Goal: Book appointment/travel/reservation

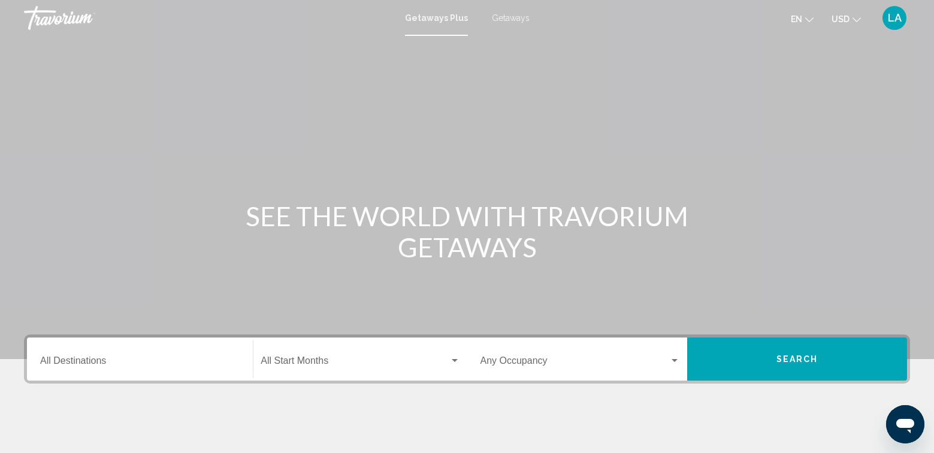
click at [507, 19] on span "Getaways" at bounding box center [511, 18] width 38 height 10
click at [95, 364] on input "Destination All Destinations" at bounding box center [139, 363] width 199 height 11
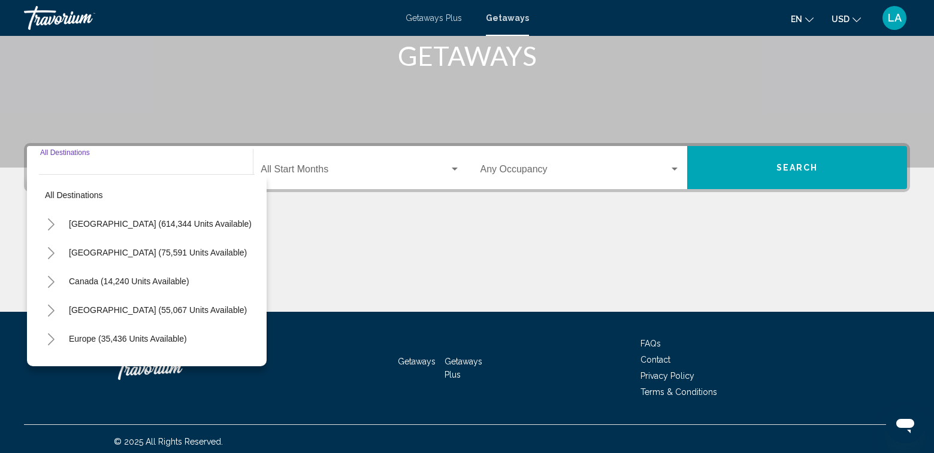
scroll to position [197, 0]
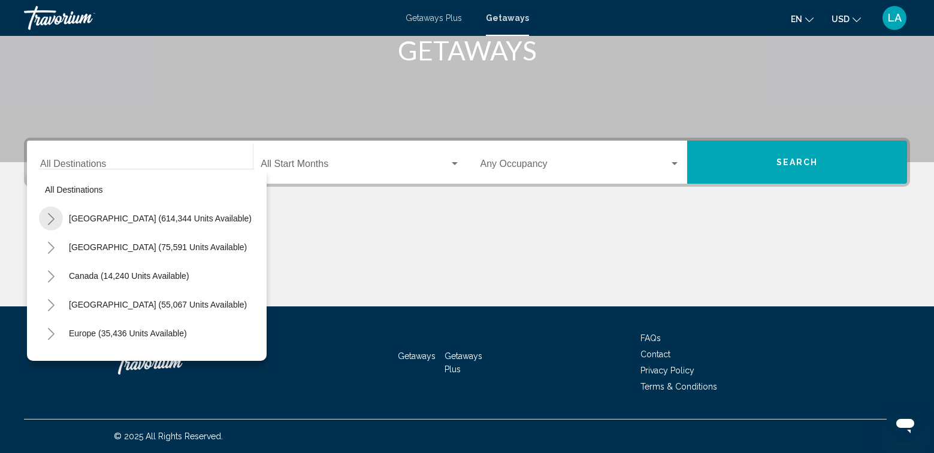
click at [53, 219] on icon "Toggle United States (614,344 units available)" at bounding box center [51, 219] width 9 height 12
click at [65, 250] on icon "Toggle Arizona (24,102 units available)" at bounding box center [63, 248] width 9 height 12
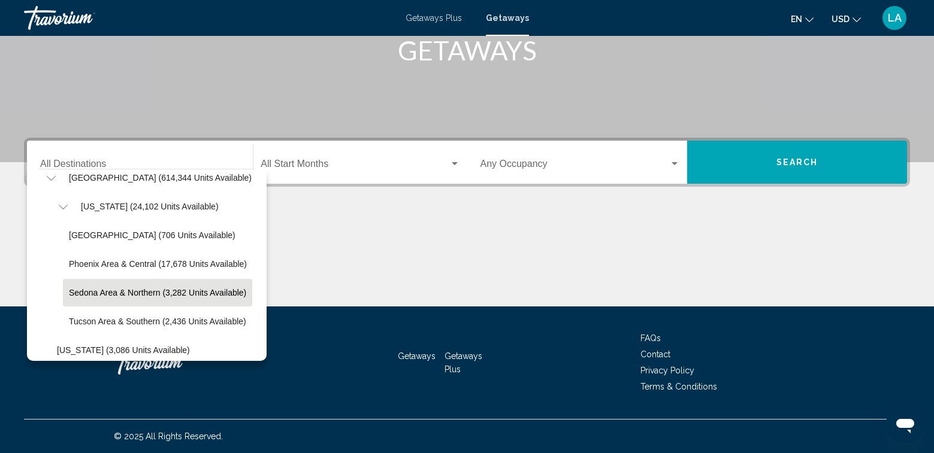
scroll to position [60, 0]
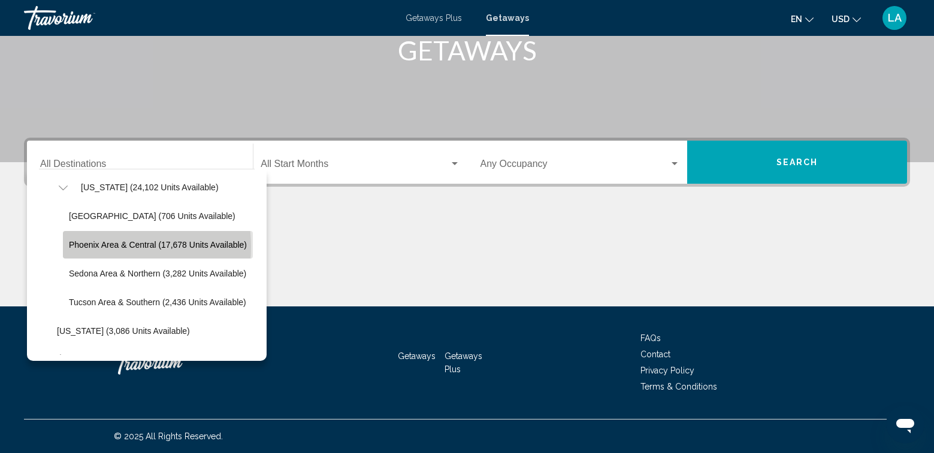
click at [92, 247] on span "Phoenix Area & Central (17,678 units available)" at bounding box center [158, 245] width 178 height 10
type input "**********"
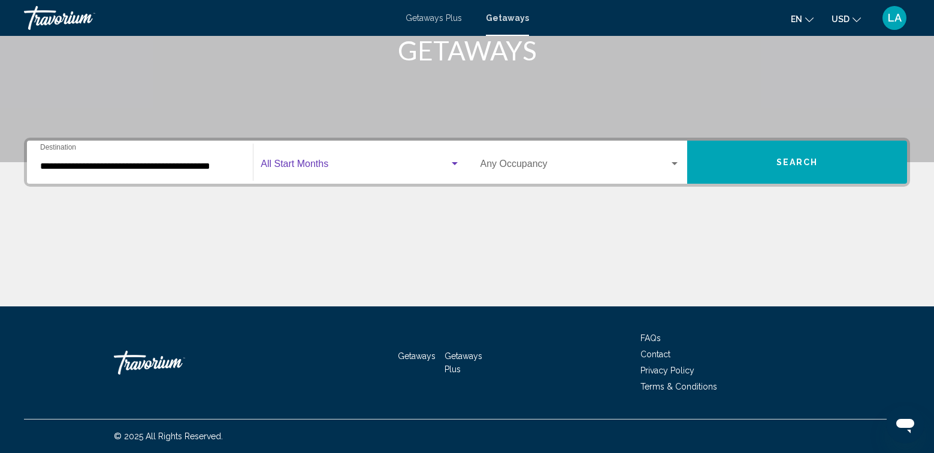
click at [302, 165] on span "Search widget" at bounding box center [355, 166] width 188 height 11
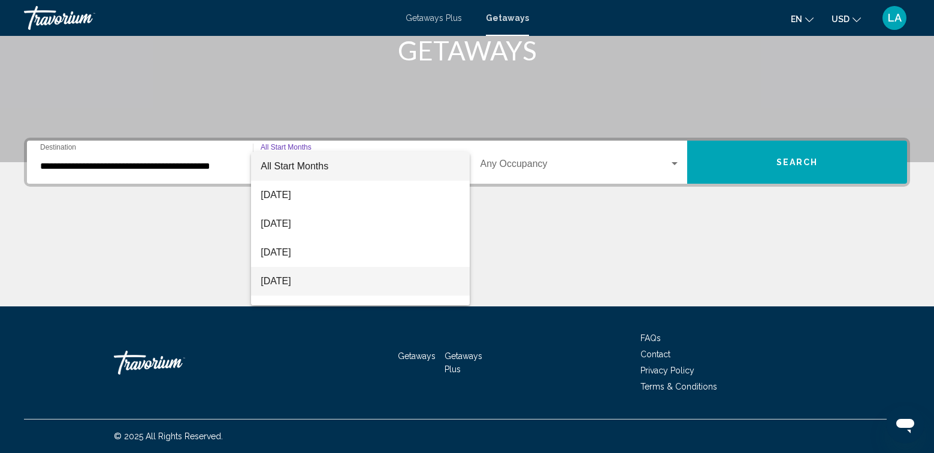
click at [316, 277] on span "[DATE]" at bounding box center [360, 281] width 199 height 29
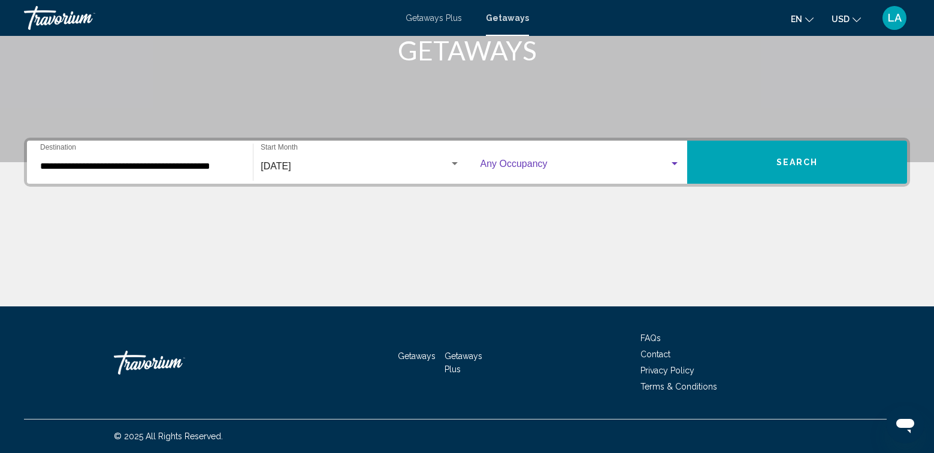
click at [530, 164] on span "Search widget" at bounding box center [574, 166] width 189 height 11
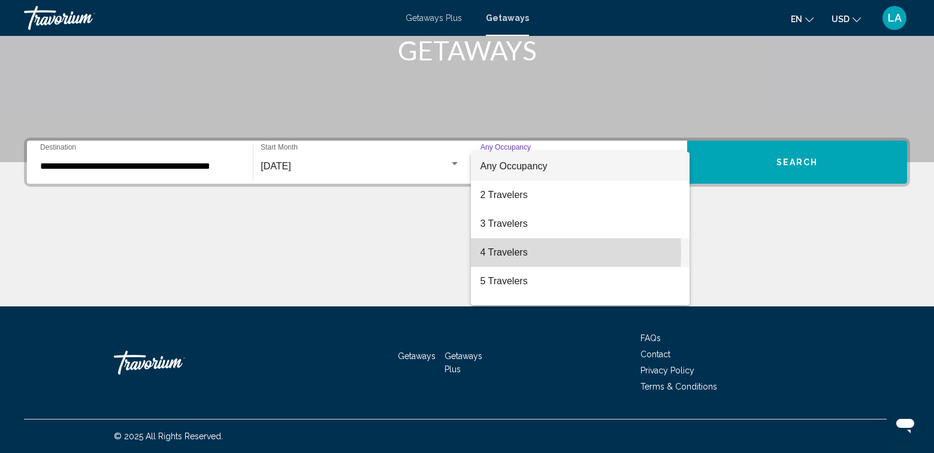
click at [507, 252] on span "4 Travelers" at bounding box center [579, 252] width 199 height 29
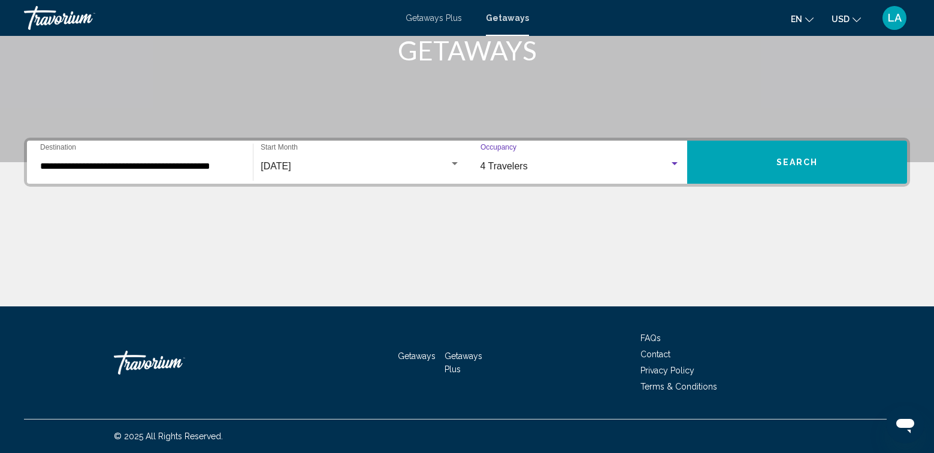
click at [769, 160] on button "Search" at bounding box center [797, 162] width 220 height 43
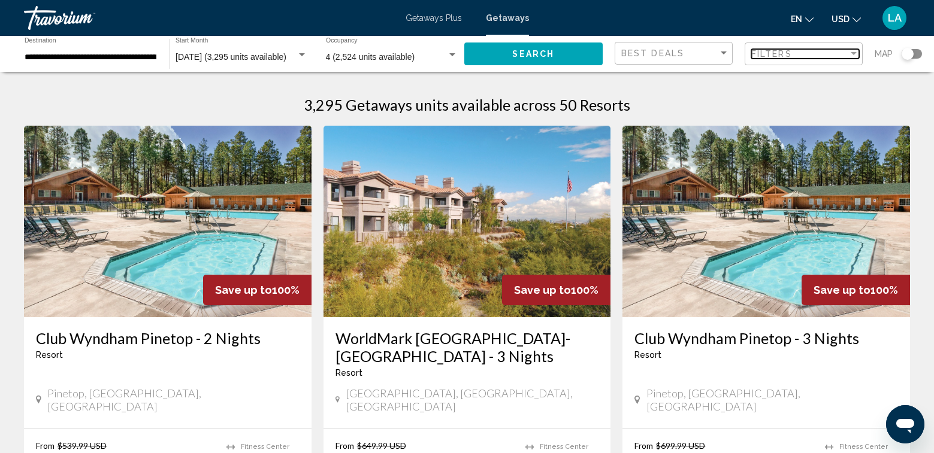
click at [854, 52] on div "Filter" at bounding box center [854, 53] width 6 height 3
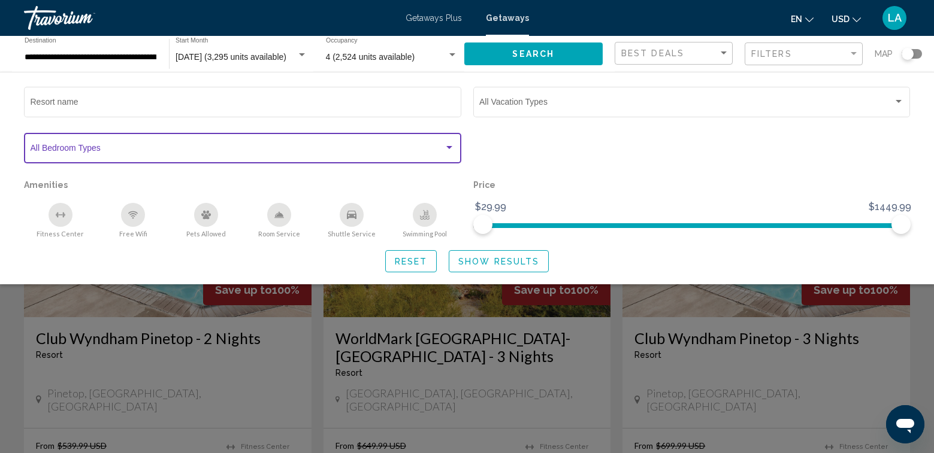
click at [450, 149] on div "Search widget" at bounding box center [449, 147] width 6 height 3
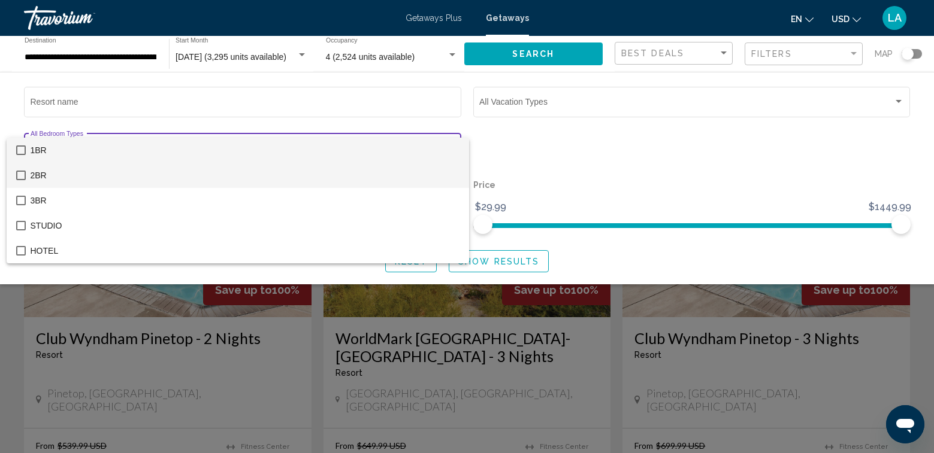
click at [22, 177] on mat-pseudo-checkbox at bounding box center [21, 176] width 10 height 10
click at [509, 262] on div at bounding box center [467, 226] width 934 height 453
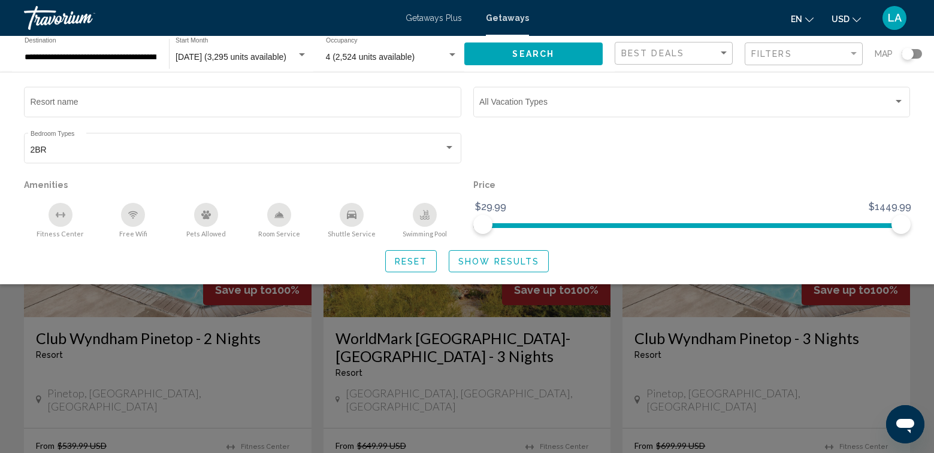
click at [509, 262] on span "Show Results" at bounding box center [498, 262] width 81 height 10
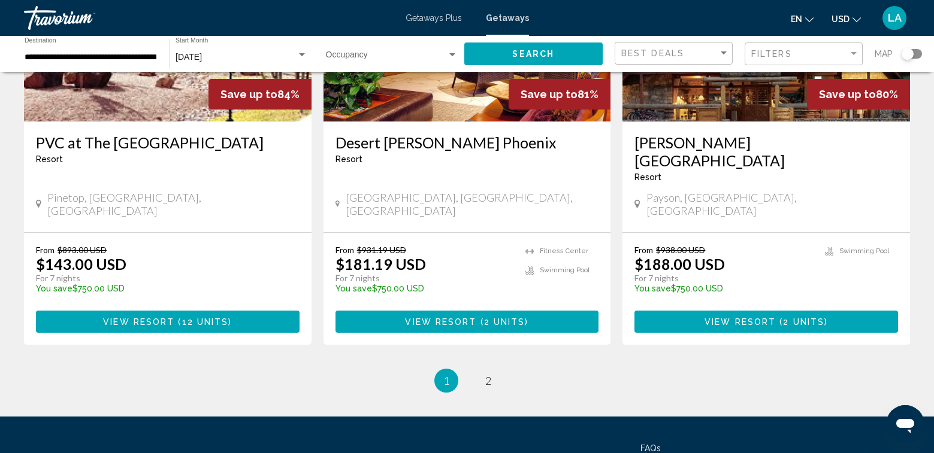
scroll to position [1498, 0]
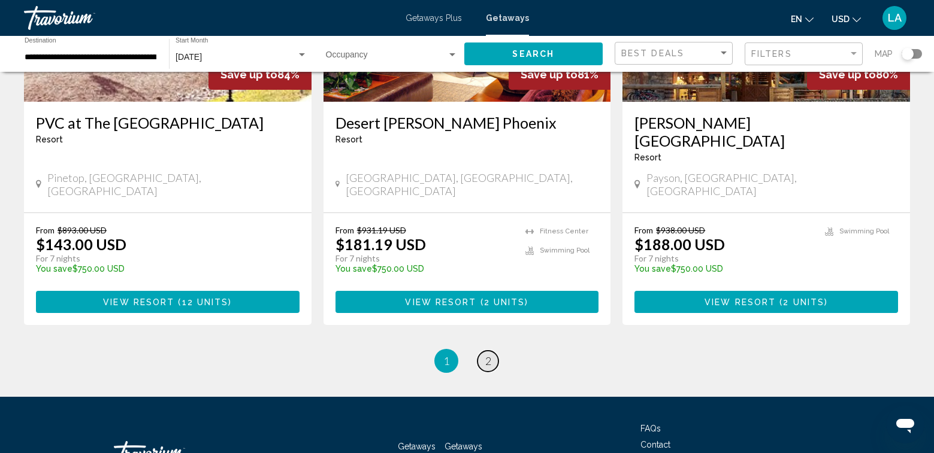
click at [488, 355] on span "2" at bounding box center [488, 361] width 6 height 13
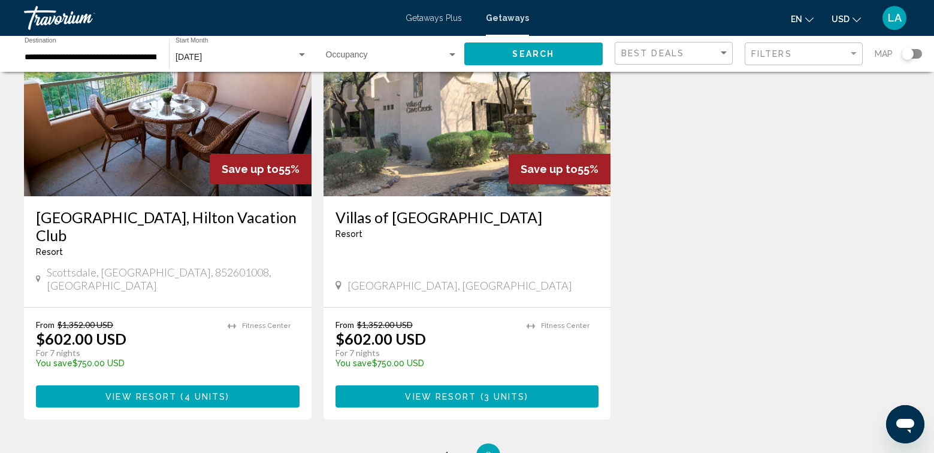
scroll to position [1018, 0]
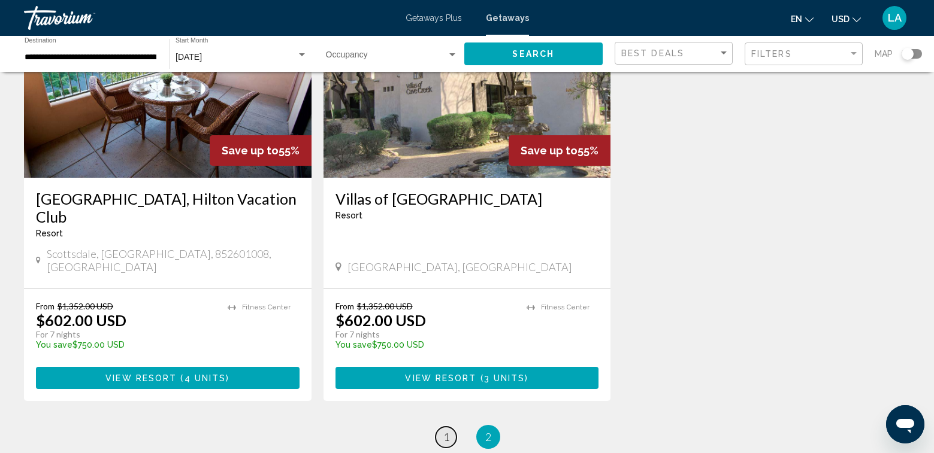
click at [446, 431] on span "1" at bounding box center [446, 437] width 6 height 13
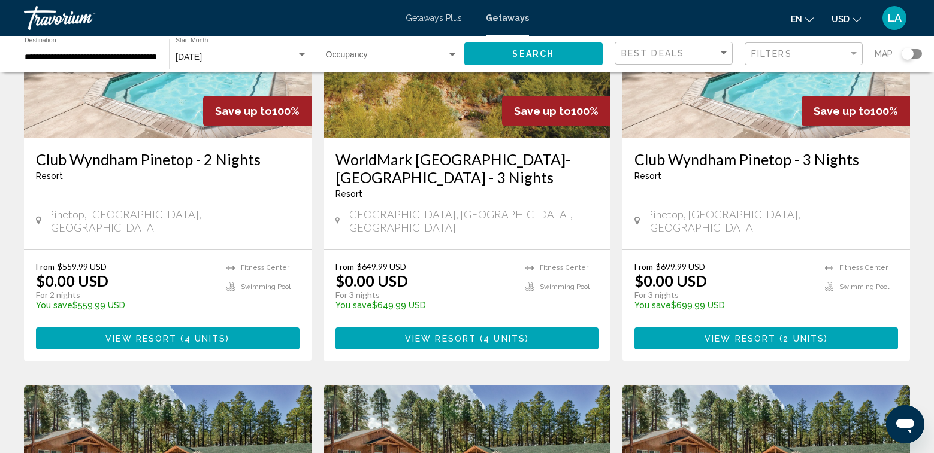
scroll to position [180, 0]
click at [463, 334] on span "View Resort" at bounding box center [440, 339] width 71 height 10
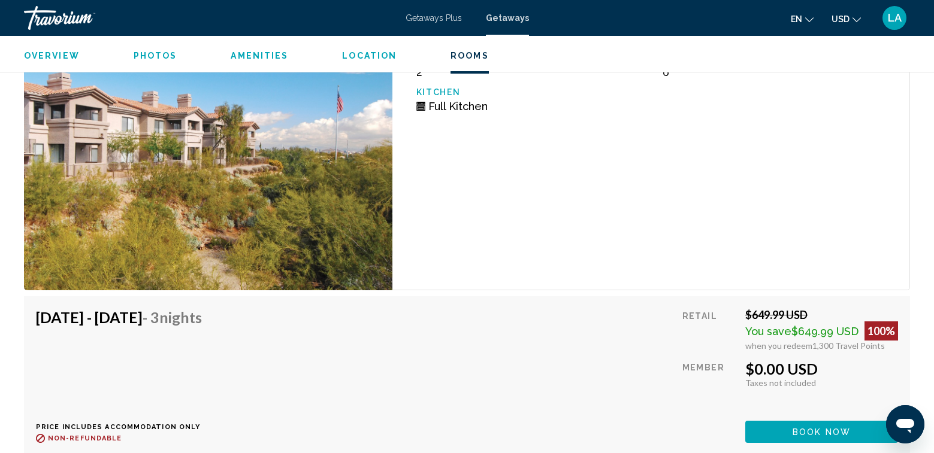
scroll to position [2276, 0]
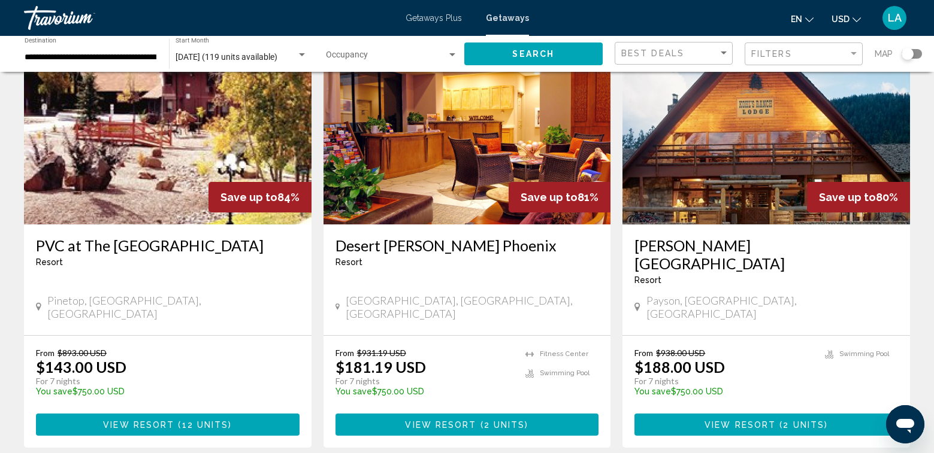
scroll to position [1378, 0]
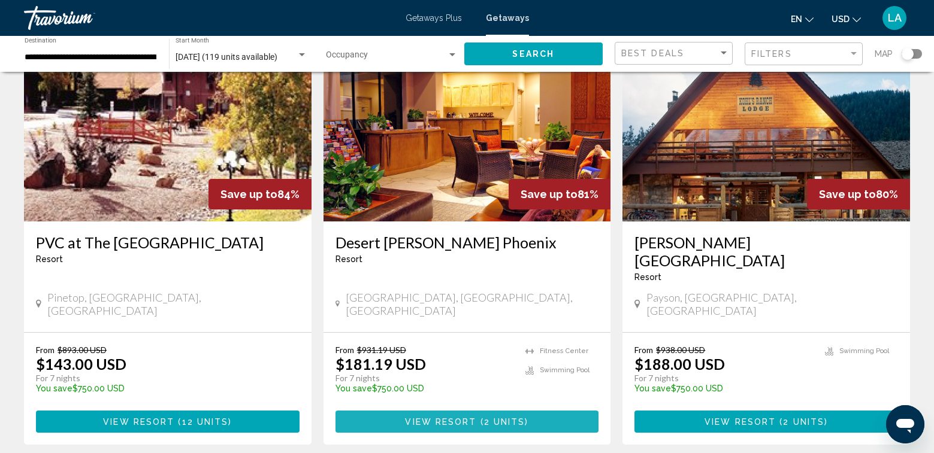
drag, startPoint x: 457, startPoint y: 351, endPoint x: 472, endPoint y: 352, distance: 15.0
click at [458, 418] on span "View Resort" at bounding box center [440, 423] width 71 height 10
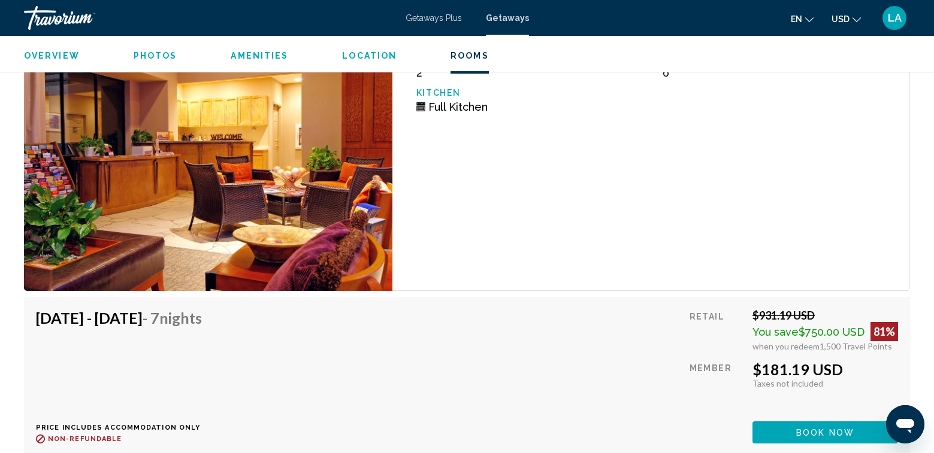
scroll to position [2216, 0]
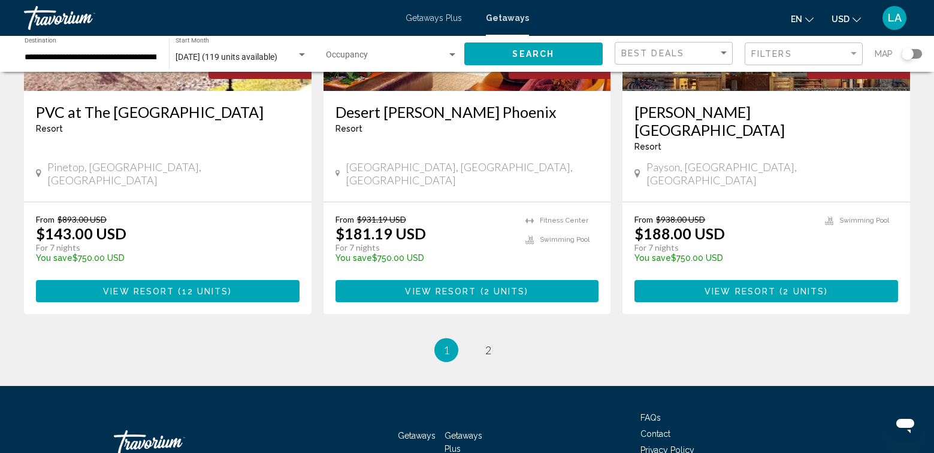
scroll to position [1517, 0]
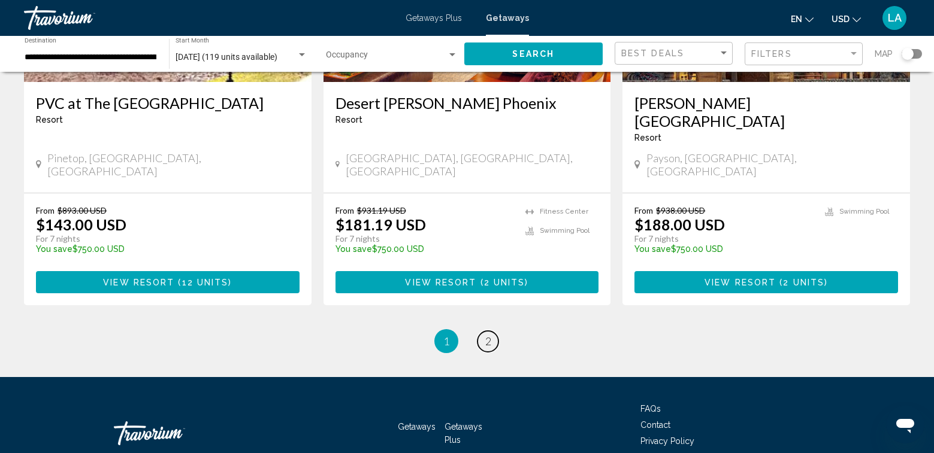
click at [489, 335] on span "2" at bounding box center [488, 341] width 6 height 13
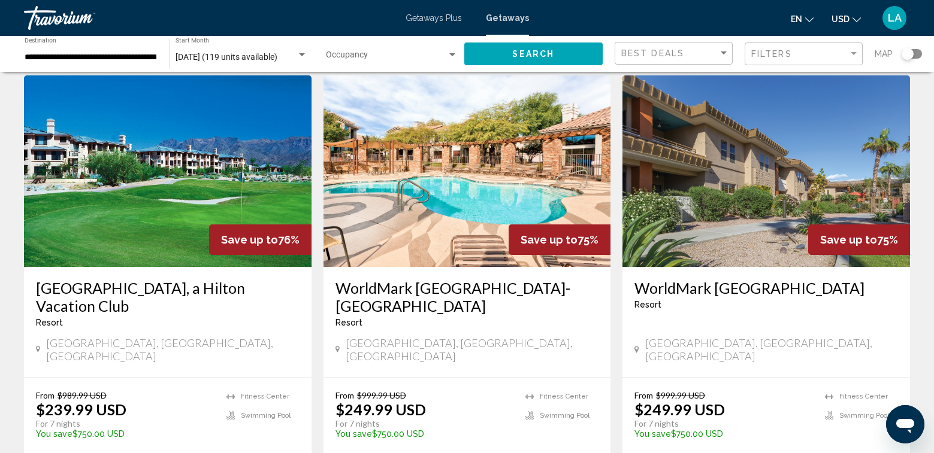
scroll to position [120, 0]
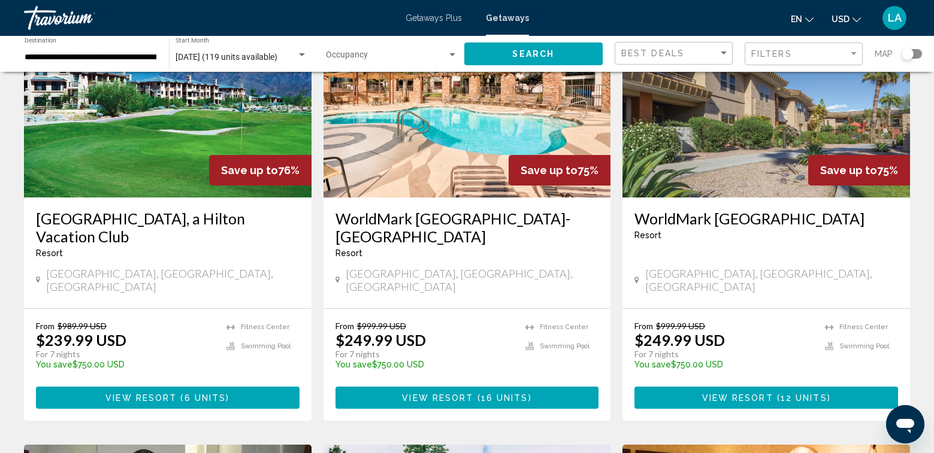
click at [154, 394] on span "View Resort" at bounding box center [140, 399] width 71 height 10
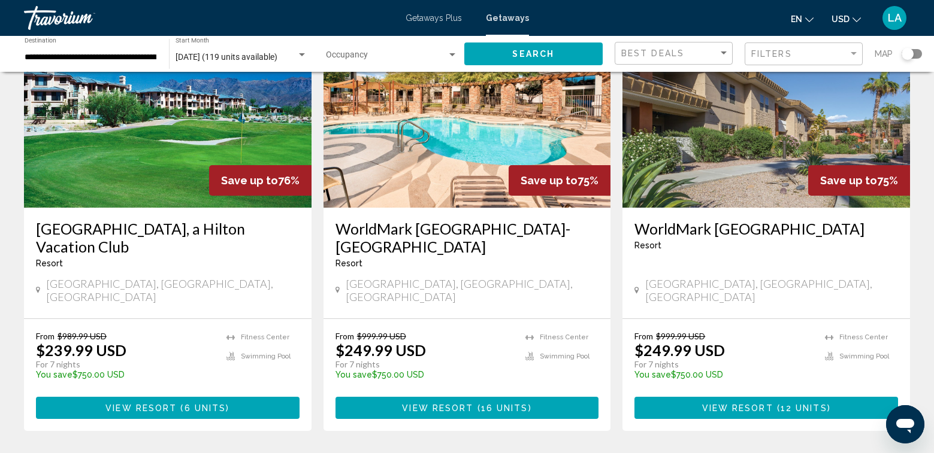
scroll to position [120, 0]
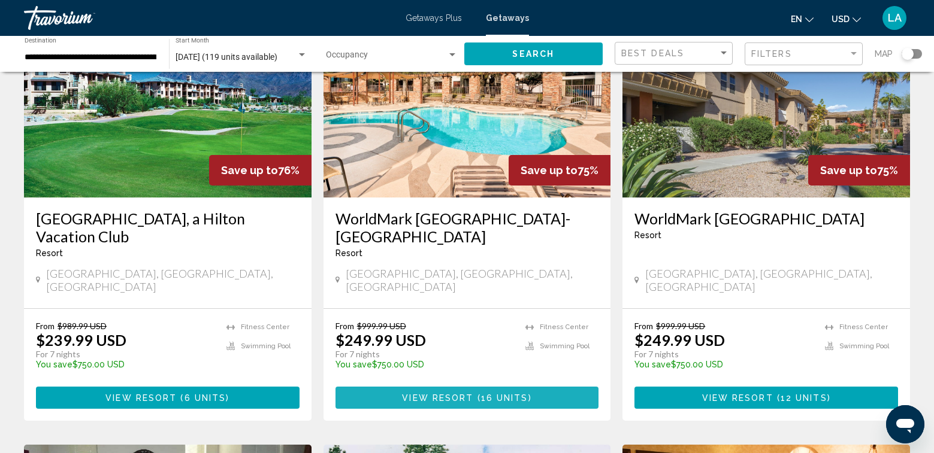
click at [464, 394] on span "View Resort" at bounding box center [437, 399] width 71 height 10
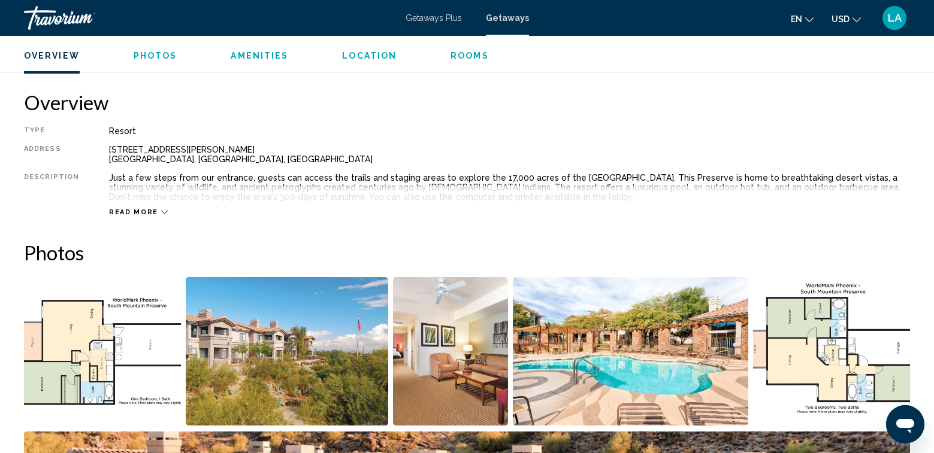
scroll to position [359, 0]
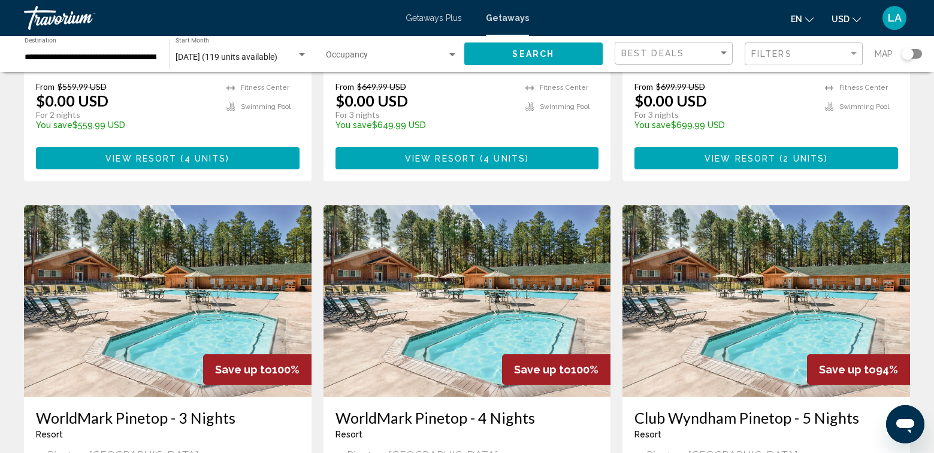
scroll to position [180, 0]
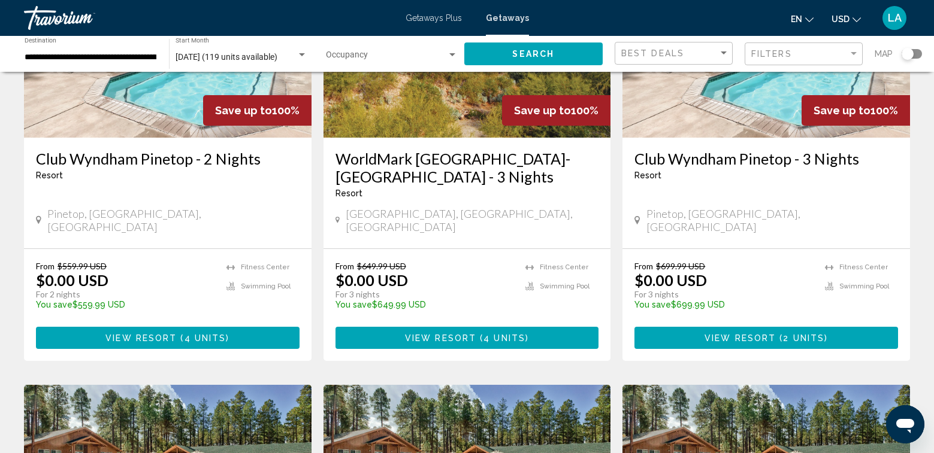
click at [916, 52] on div "Search widget" at bounding box center [912, 54] width 20 height 10
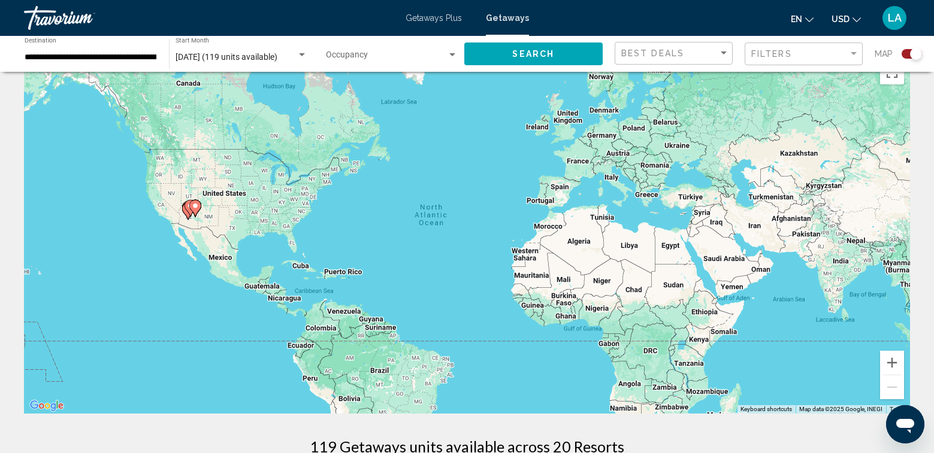
scroll to position [0, 0]
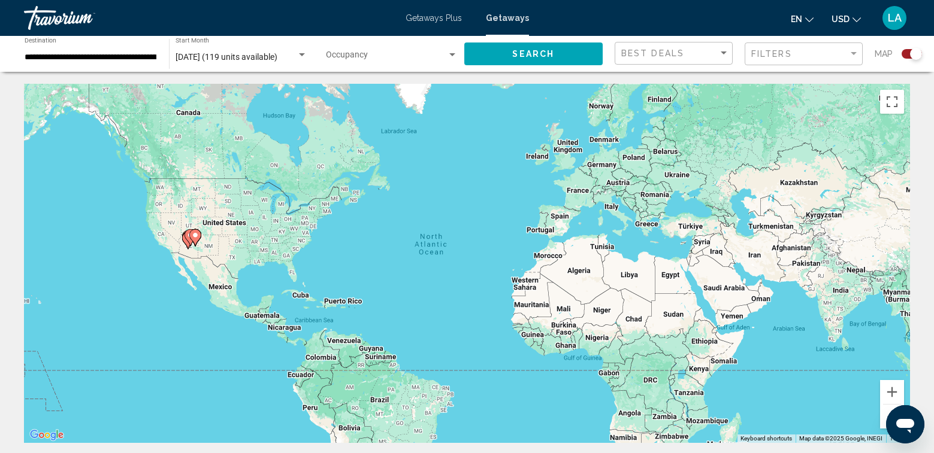
click at [187, 246] on gmp-advanced-marker "Main content" at bounding box center [190, 238] width 12 height 18
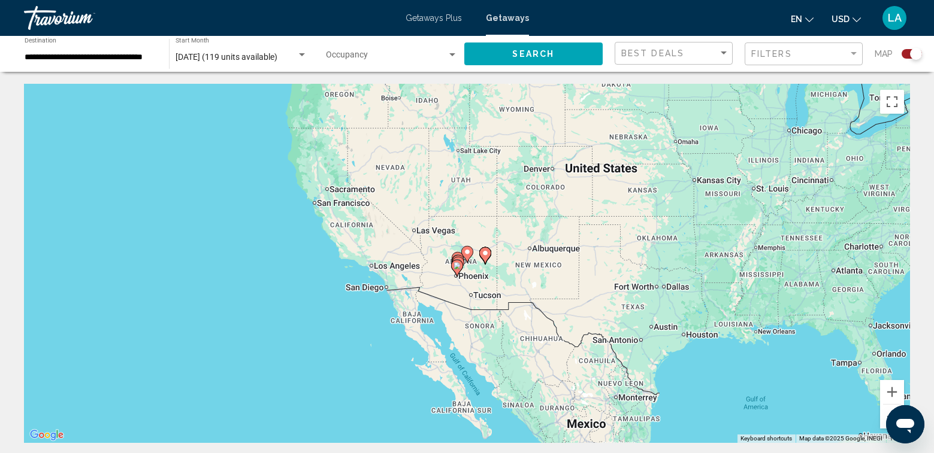
click at [467, 264] on div "Main content" at bounding box center [910, 264] width 886 height 0
click at [458, 265] on image "Main content" at bounding box center [456, 265] width 7 height 7
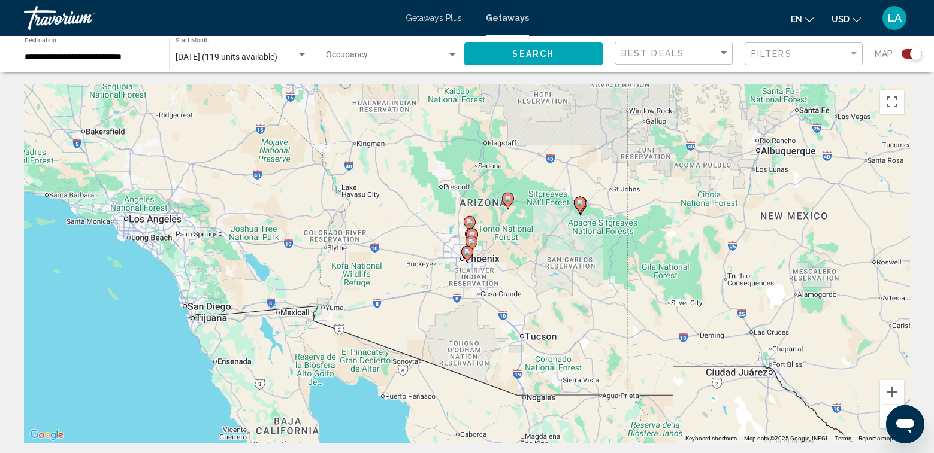
click at [472, 238] on icon "Main content" at bounding box center [470, 245] width 11 height 16
type input "**********"
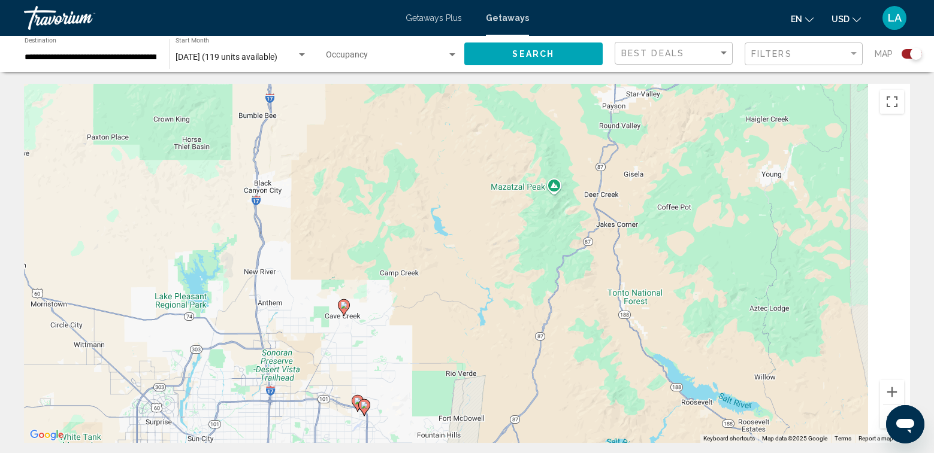
drag, startPoint x: 677, startPoint y: 164, endPoint x: 539, endPoint y: 407, distance: 279.8
click at [539, 407] on div "To activate drag with keyboard, press Alt + Enter. Once in keyboard drag state,…" at bounding box center [467, 263] width 886 height 359
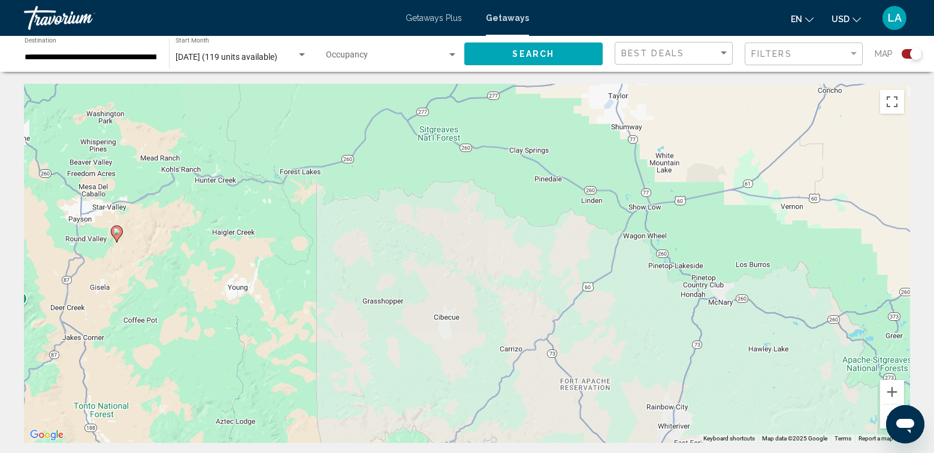
drag, startPoint x: 686, startPoint y: 234, endPoint x: 274, endPoint y: 297, distance: 416.8
click at [274, 297] on div "To activate drag with keyboard, press Alt + Enter. Once in keyboard drag state,…" at bounding box center [467, 263] width 886 height 359
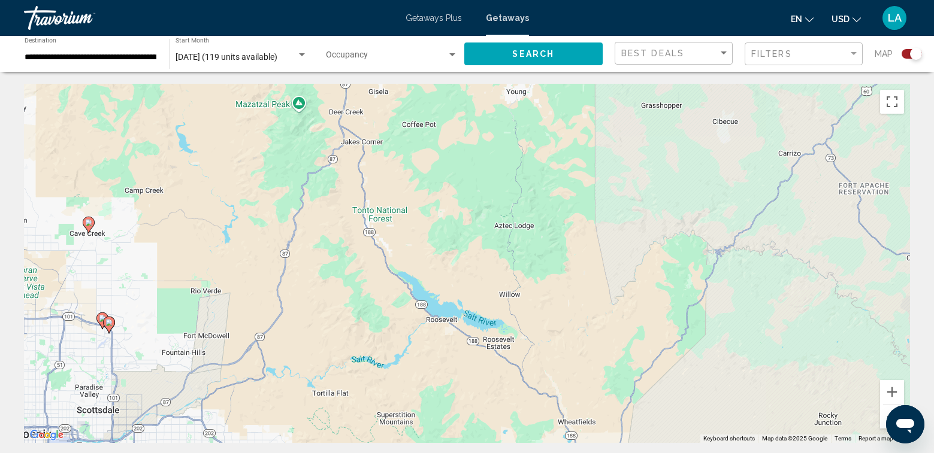
drag, startPoint x: 255, startPoint y: 291, endPoint x: 571, endPoint y: 99, distance: 369.5
click at [570, 99] on div "To activate drag with keyboard, press Alt + Enter. Once in keyboard drag state,…" at bounding box center [467, 263] width 886 height 359
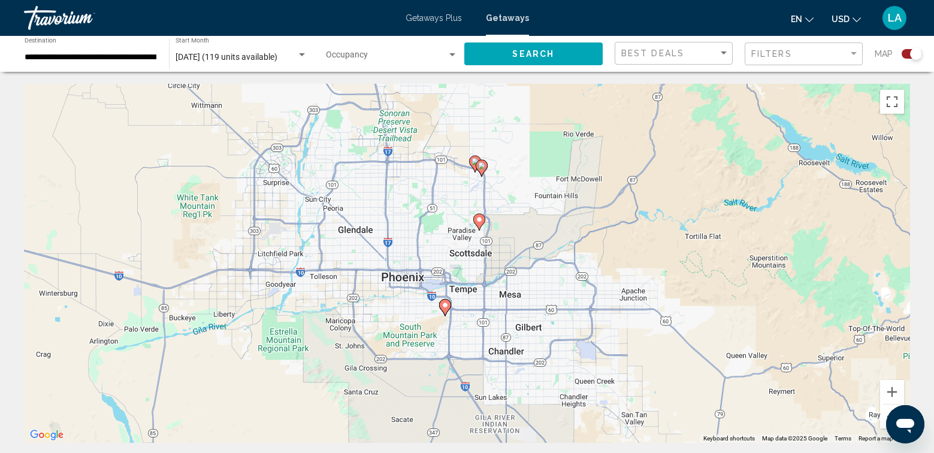
drag, startPoint x: 335, startPoint y: 329, endPoint x: 586, endPoint y: 213, distance: 276.9
click at [586, 213] on div "To activate drag with keyboard, press Alt + Enter. Once in keyboard drag state,…" at bounding box center [467, 263] width 886 height 359
click at [477, 223] on icon "Main content" at bounding box center [478, 222] width 11 height 16
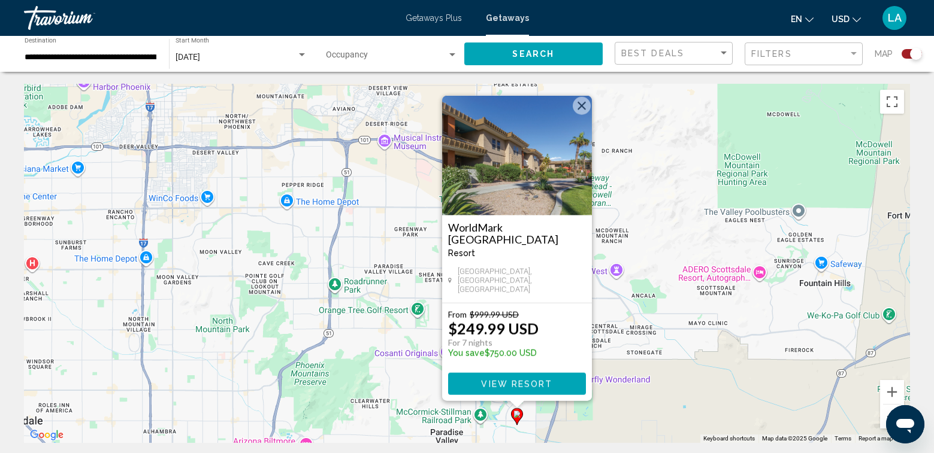
click at [574, 261] on div "[GEOGRAPHIC_DATA] - This is an adults only resort" at bounding box center [517, 245] width 138 height 46
click at [406, 252] on div "To activate drag with keyboard, press Alt + Enter. Once in keyboard drag state,…" at bounding box center [467, 263] width 886 height 359
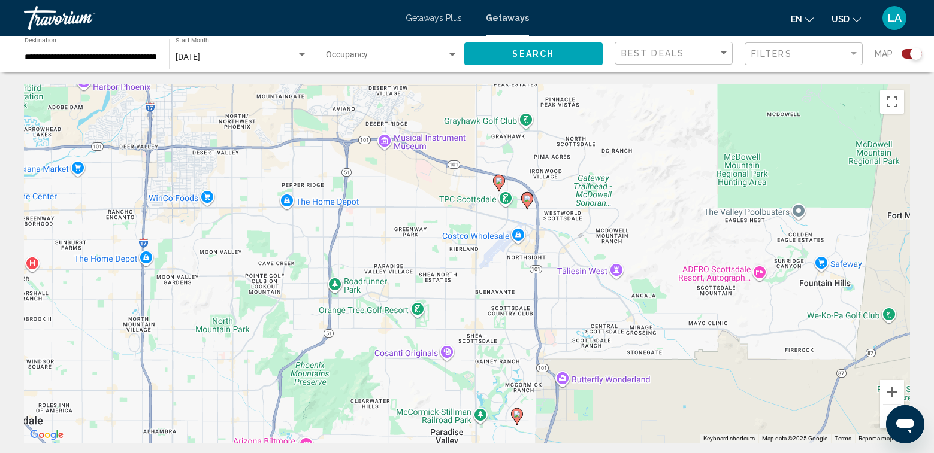
click at [526, 201] on image "Main content" at bounding box center [527, 198] width 7 height 7
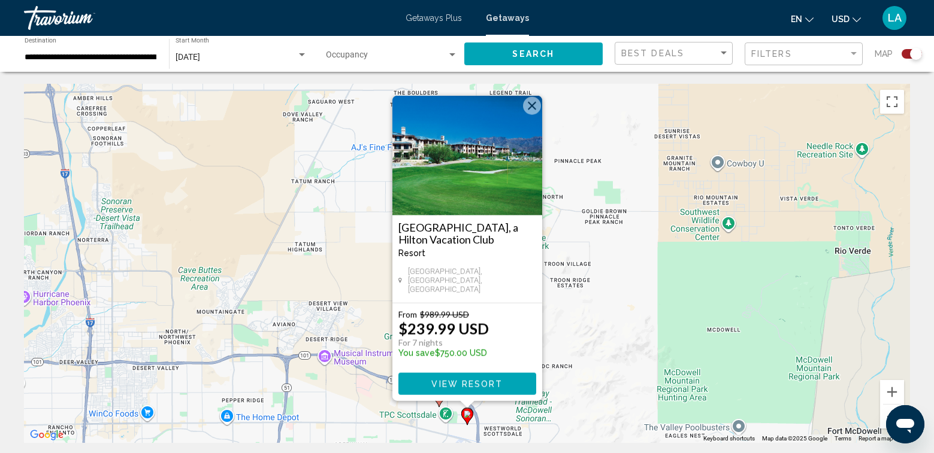
click at [584, 314] on div "To activate drag with keyboard, press Alt + Enter. Once in keyboard drag state,…" at bounding box center [467, 263] width 886 height 359
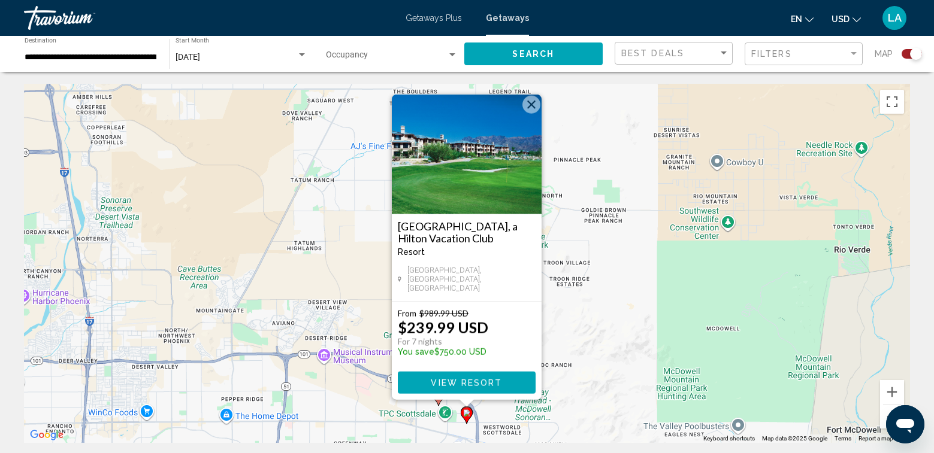
click at [558, 317] on div "To activate drag with keyboard, press Alt + Enter. Once in keyboard drag state,…" at bounding box center [467, 263] width 886 height 359
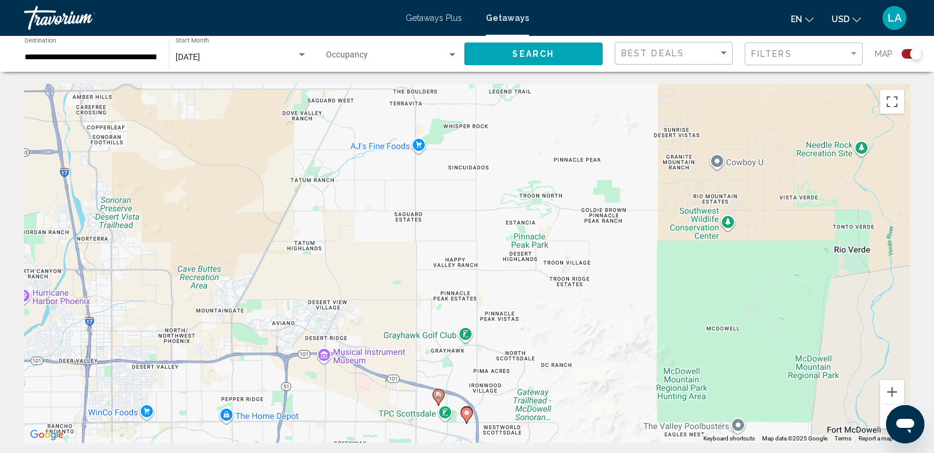
click at [437, 395] on image "Main content" at bounding box center [438, 395] width 7 height 7
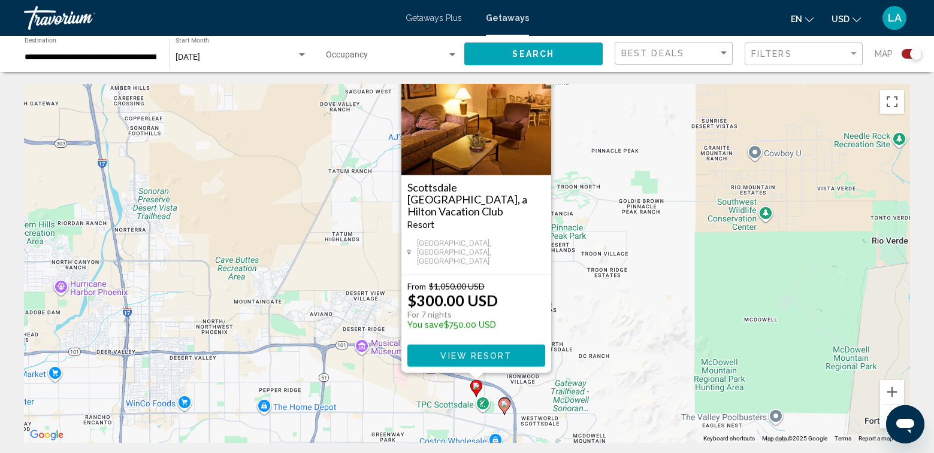
drag, startPoint x: 591, startPoint y: 350, endPoint x: 604, endPoint y: 325, distance: 28.1
click at [599, 331] on div "To activate drag with keyboard, press Alt + Enter. Once in keyboard drag state,…" at bounding box center [467, 263] width 886 height 359
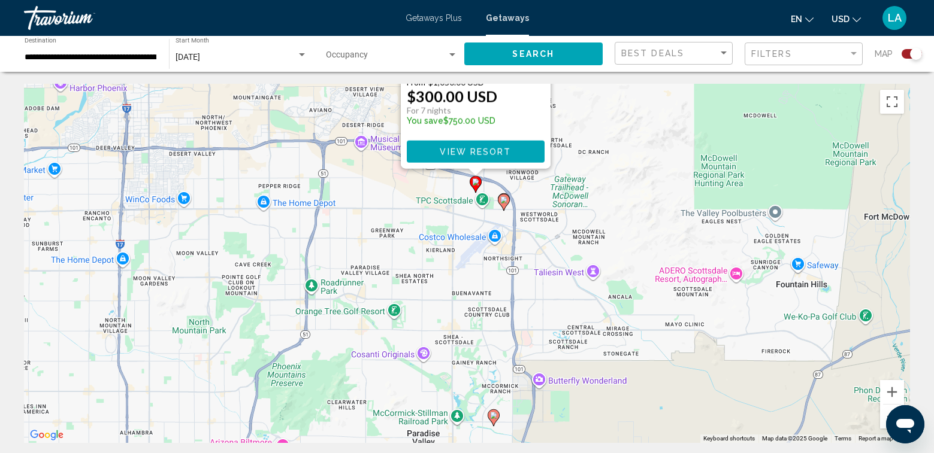
drag, startPoint x: 359, startPoint y: 305, endPoint x: 367, endPoint y: 74, distance: 231.4
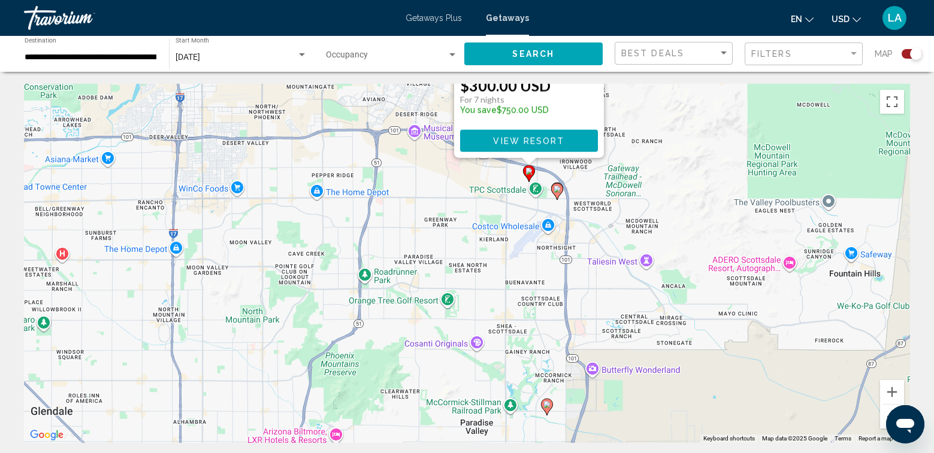
drag, startPoint x: 477, startPoint y: 208, endPoint x: 444, endPoint y: 320, distance: 116.4
click at [444, 320] on div "To activate drag with keyboard, press Alt + Enter. Once in keyboard drag state,…" at bounding box center [467, 263] width 886 height 359
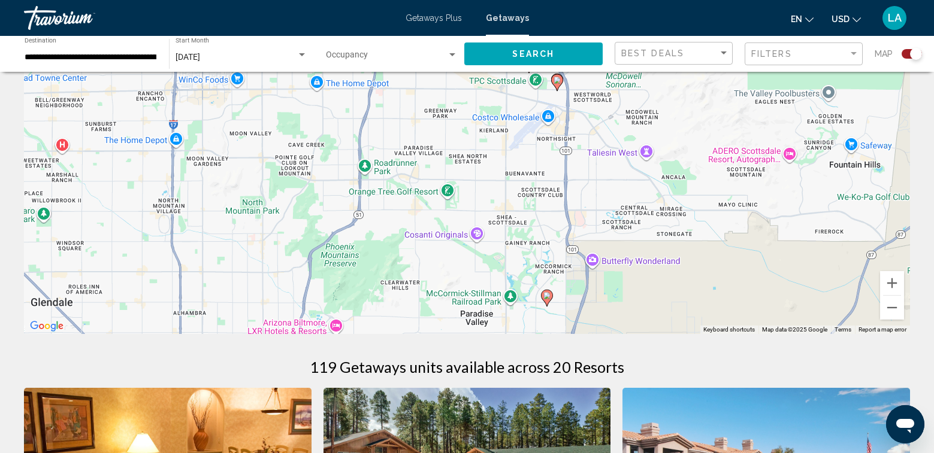
scroll to position [120, 0]
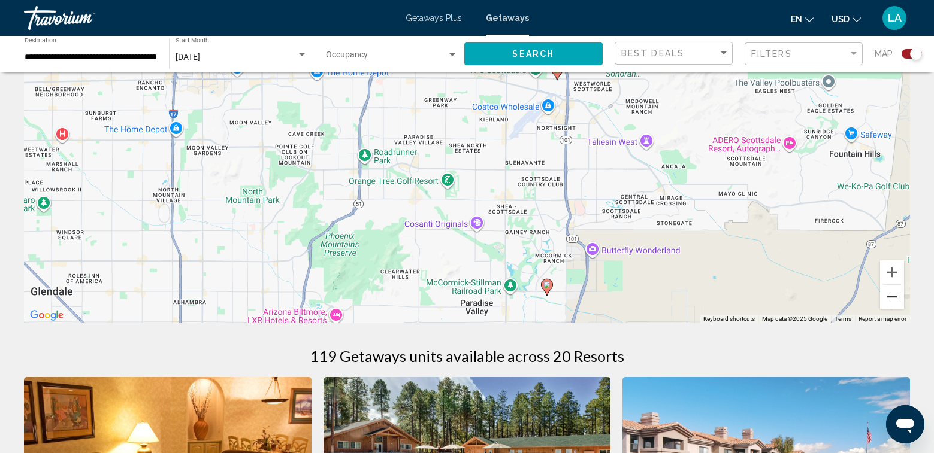
click at [894, 294] on button "Zoom out" at bounding box center [892, 297] width 24 height 24
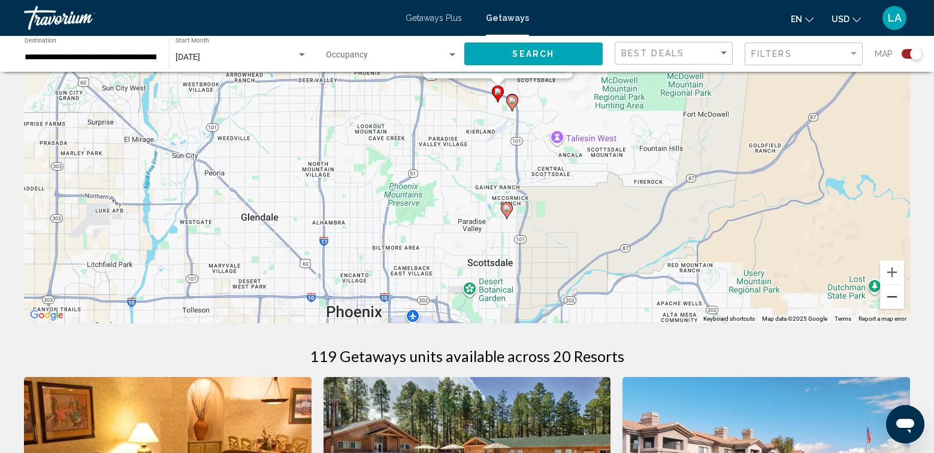
click at [890, 296] on button "Zoom out" at bounding box center [892, 297] width 24 height 24
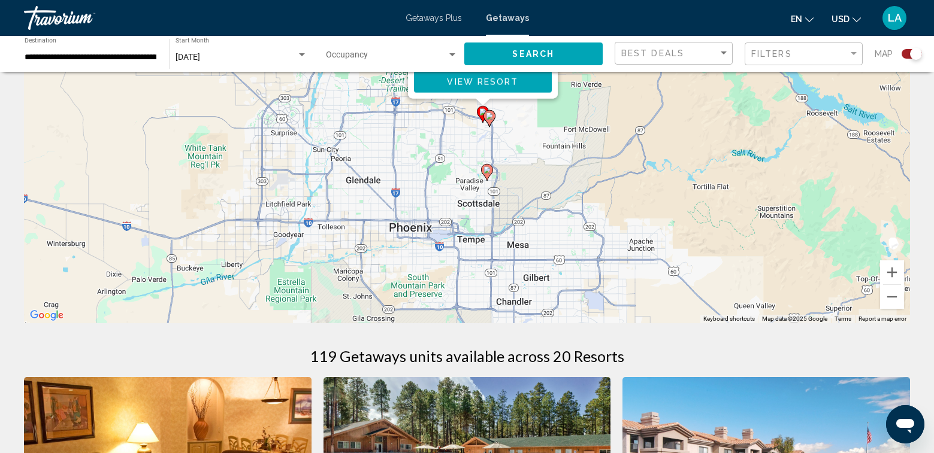
click at [553, 174] on div "To activate drag with keyboard, press Alt + Enter. Once in keyboard drag state,…" at bounding box center [467, 143] width 886 height 359
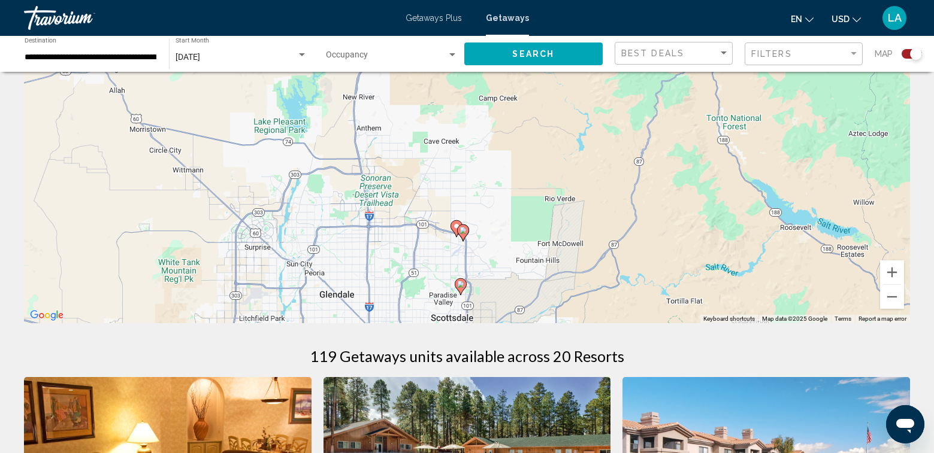
drag, startPoint x: 530, startPoint y: 270, endPoint x: 507, endPoint y: 361, distance: 93.9
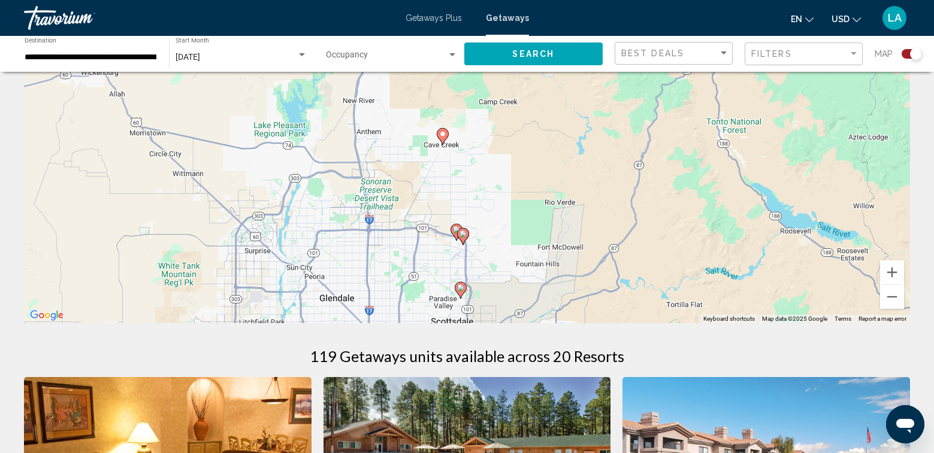
click at [497, 282] on div "To activate drag with keyboard, press Alt + Enter. Once in keyboard drag state,…" at bounding box center [467, 143] width 886 height 359
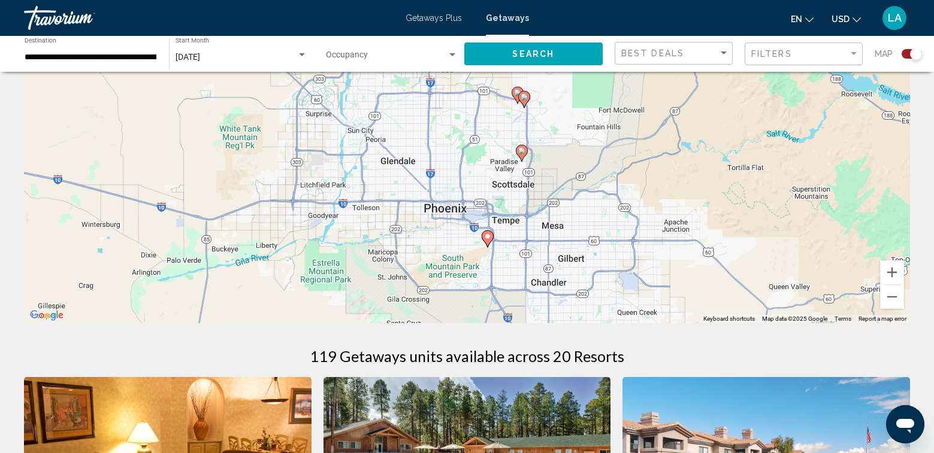
drag, startPoint x: 499, startPoint y: 271, endPoint x: 568, endPoint y: 117, distance: 168.9
click at [567, 117] on div "To activate drag with keyboard, press Alt + Enter. Once in keyboard drag state,…" at bounding box center [467, 143] width 886 height 359
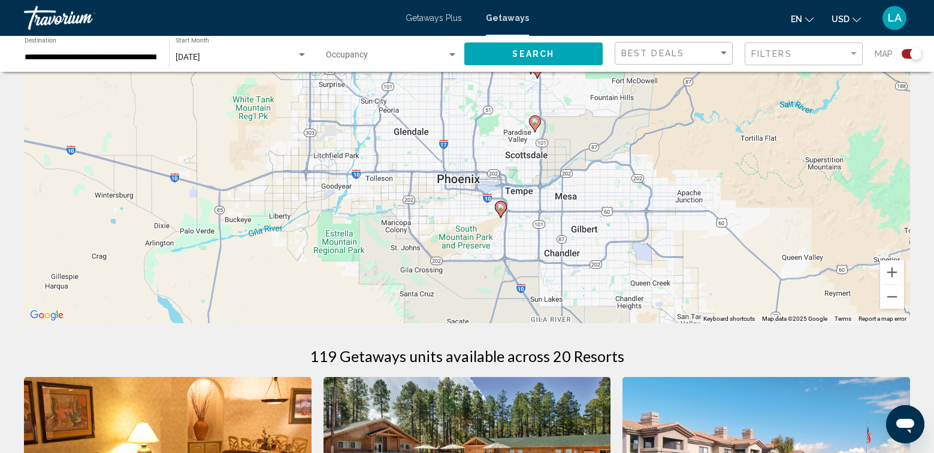
click at [500, 211] on icon "Main content" at bounding box center [500, 210] width 11 height 16
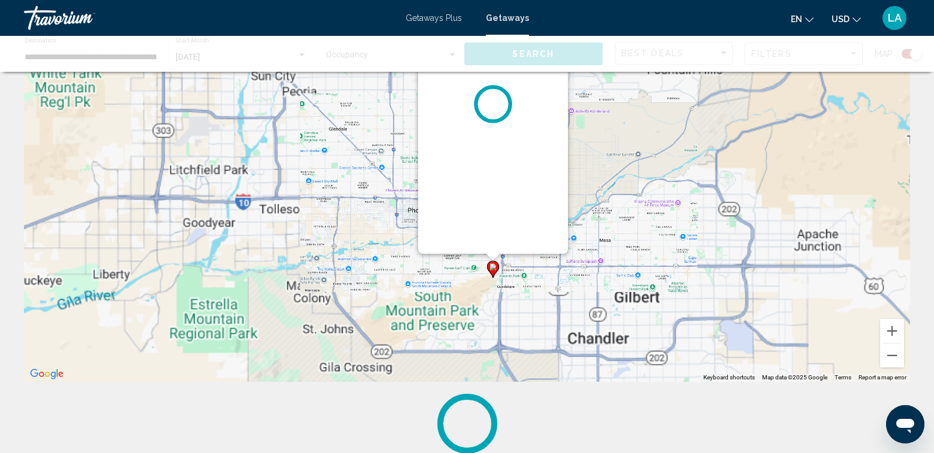
scroll to position [0, 0]
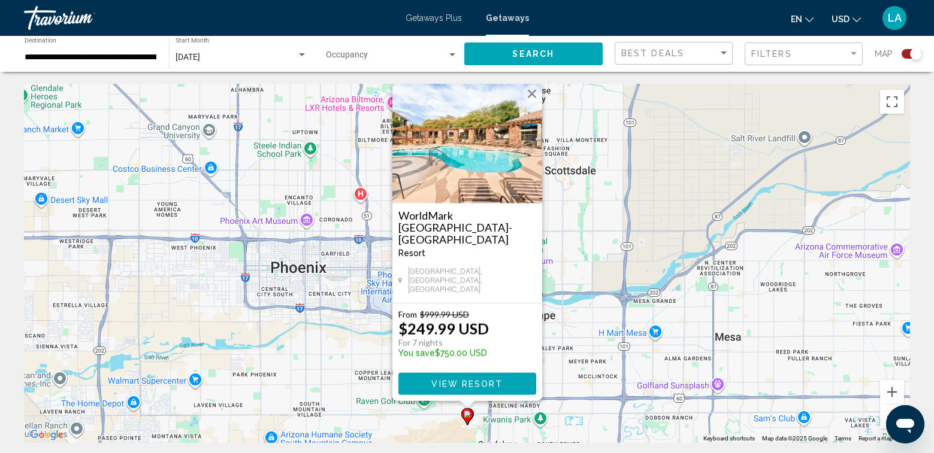
click at [566, 264] on div "To activate drag with keyboard, press Alt + Enter. Once in keyboard drag state,…" at bounding box center [467, 263] width 886 height 359
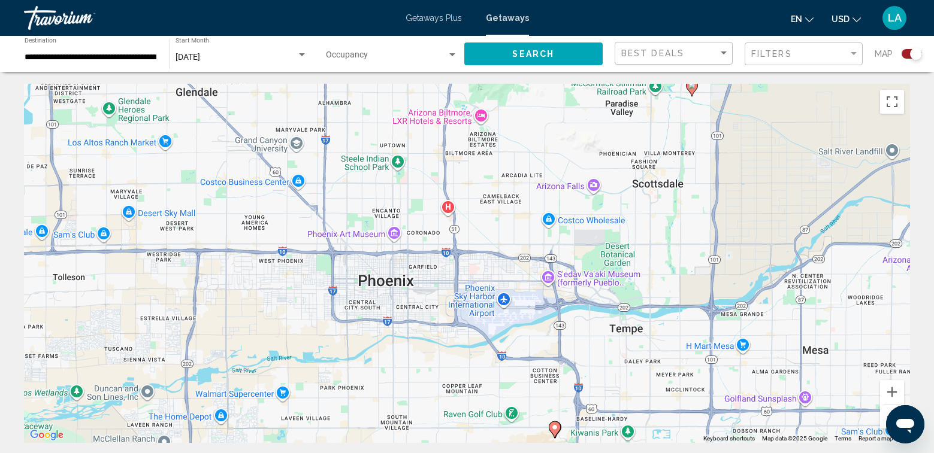
drag, startPoint x: 444, startPoint y: 245, endPoint x: 536, endPoint y: 262, distance: 92.7
click at [536, 262] on div "To activate drag with keyboard, press Alt + Enter. Once in keyboard drag state,…" at bounding box center [467, 263] width 886 height 359
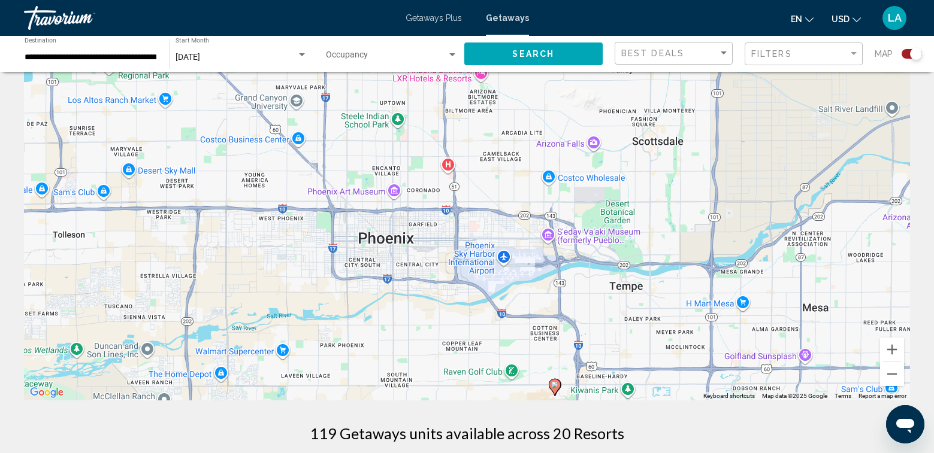
scroll to position [60, 0]
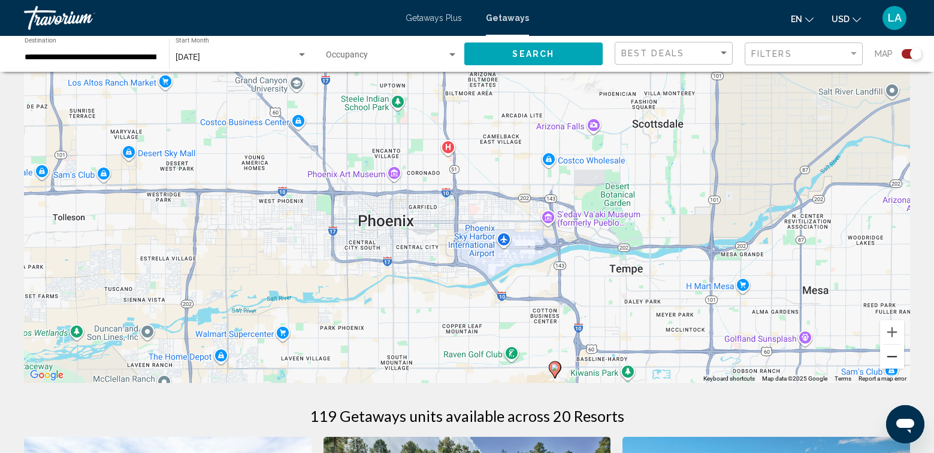
click at [895, 357] on button "Zoom out" at bounding box center [892, 357] width 24 height 24
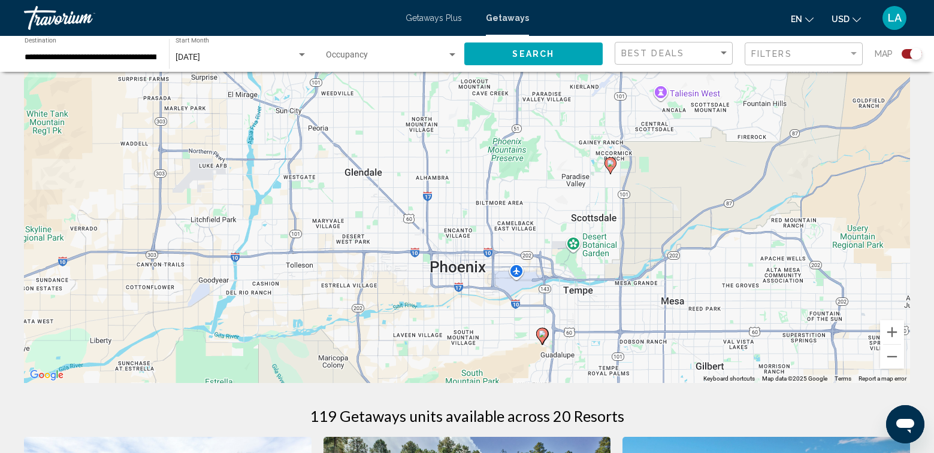
drag, startPoint x: 620, startPoint y: 271, endPoint x: 663, endPoint y: 317, distance: 63.1
click at [663, 317] on div "To activate drag with keyboard, press Alt + Enter. Once in keyboard drag state,…" at bounding box center [467, 203] width 886 height 359
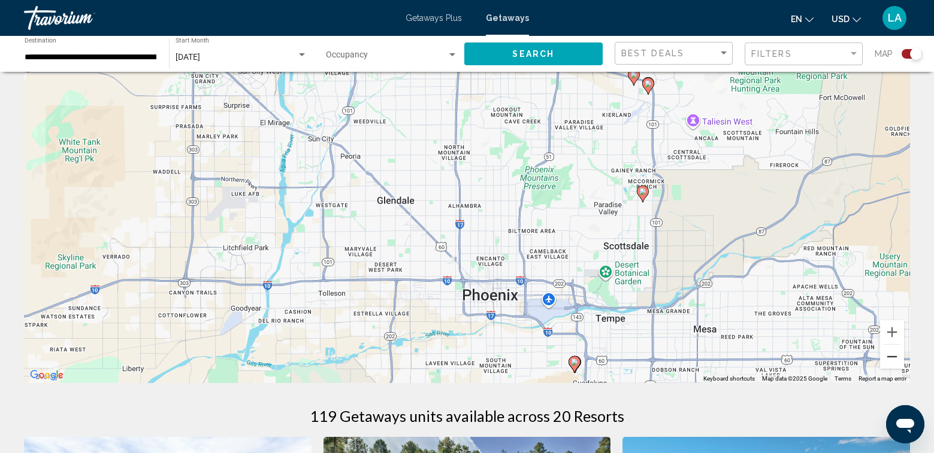
click at [891, 357] on button "Zoom out" at bounding box center [892, 357] width 24 height 24
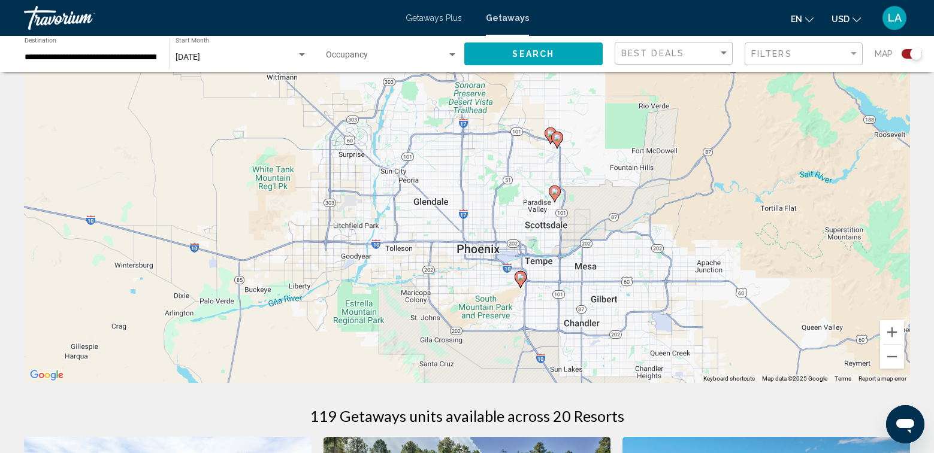
click at [547, 137] on icon "Main content" at bounding box center [549, 136] width 11 height 16
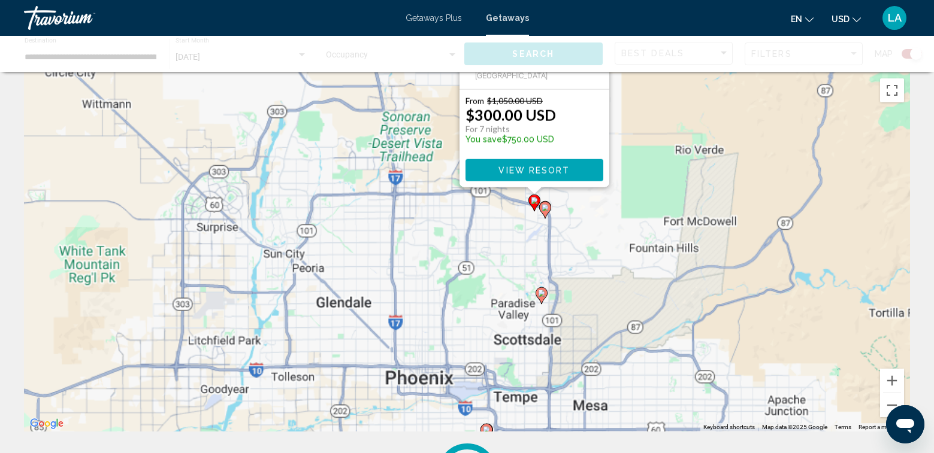
scroll to position [0, 0]
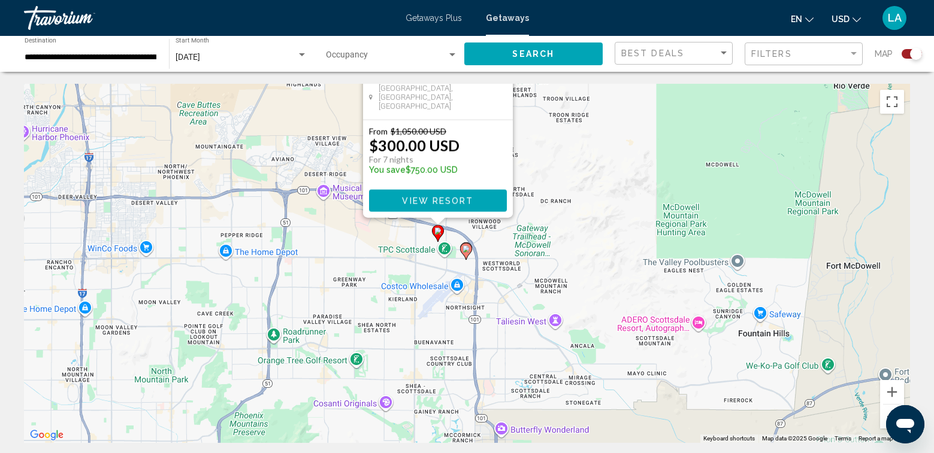
drag, startPoint x: 553, startPoint y: 406, endPoint x: 524, endPoint y: 237, distance: 171.5
click at [525, 237] on div "To activate drag with keyboard, press Alt + Enter. Once in keyboard drag state,…" at bounding box center [467, 263] width 886 height 359
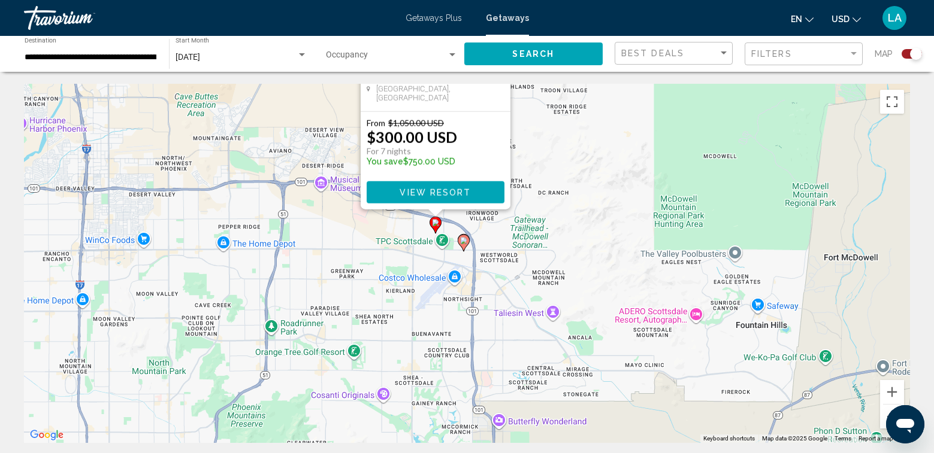
click at [461, 244] on icon "Main content" at bounding box center [463, 243] width 11 height 16
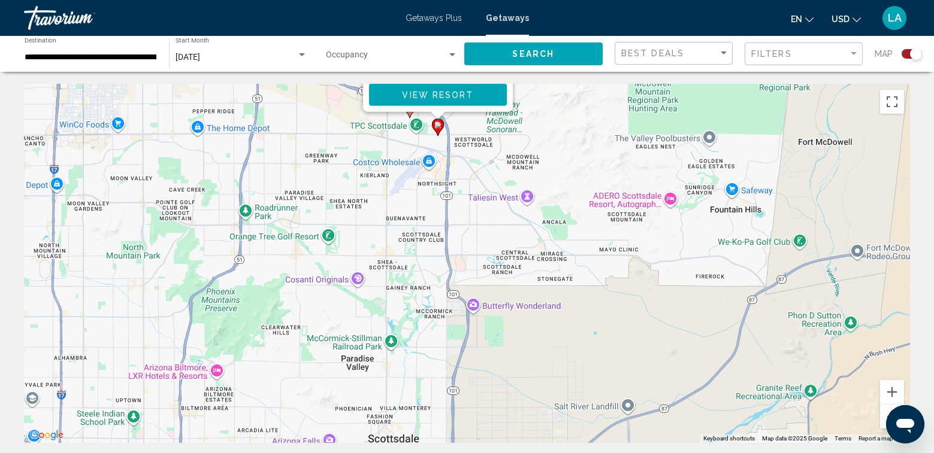
drag, startPoint x: 567, startPoint y: 316, endPoint x: 555, endPoint y: 117, distance: 198.7
click at [555, 117] on div "To activate drag with keyboard, press Alt + Enter. Once in keyboard drag state,…" at bounding box center [467, 263] width 886 height 359
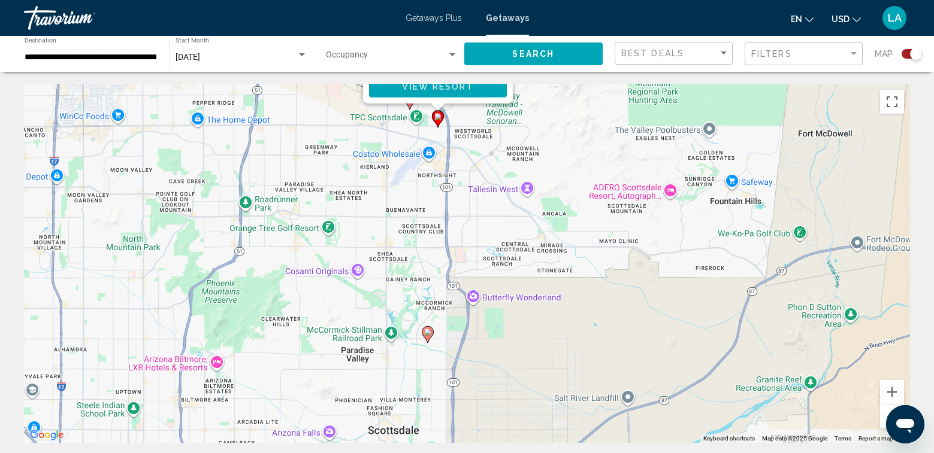
click at [429, 342] on gmp-advanced-marker "Main content" at bounding box center [428, 335] width 12 height 18
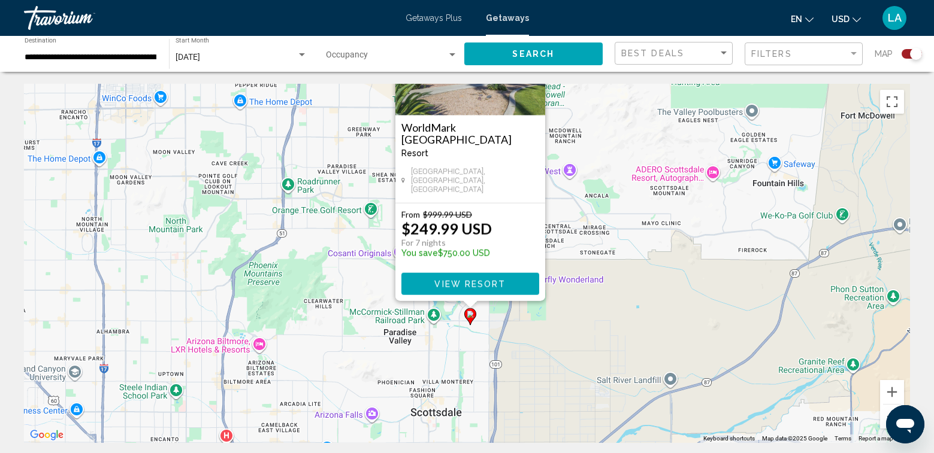
drag, startPoint x: 350, startPoint y: 301, endPoint x: 353, endPoint y: 249, distance: 52.2
click at [353, 249] on div "To activate drag with keyboard, press Alt + Enter. Once in keyboard drag state,…" at bounding box center [467, 263] width 886 height 359
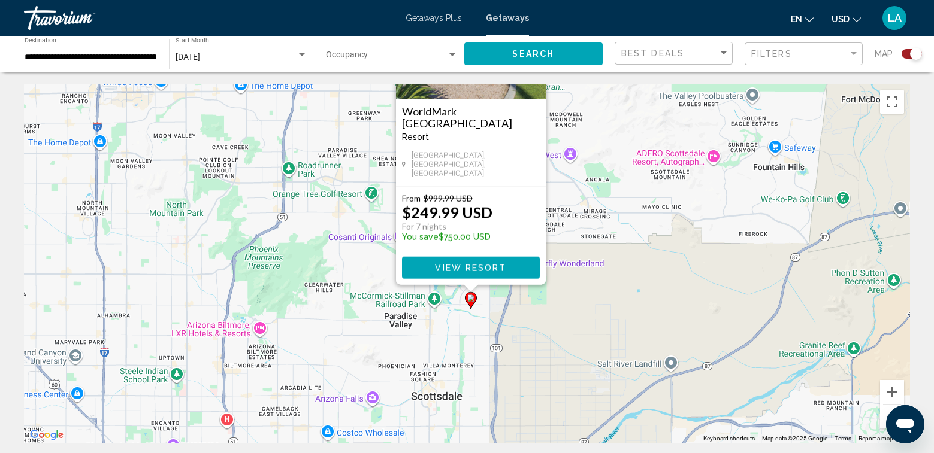
click at [360, 280] on div "To activate drag with keyboard, press Alt + Enter. Once in keyboard drag state,…" at bounding box center [467, 263] width 886 height 359
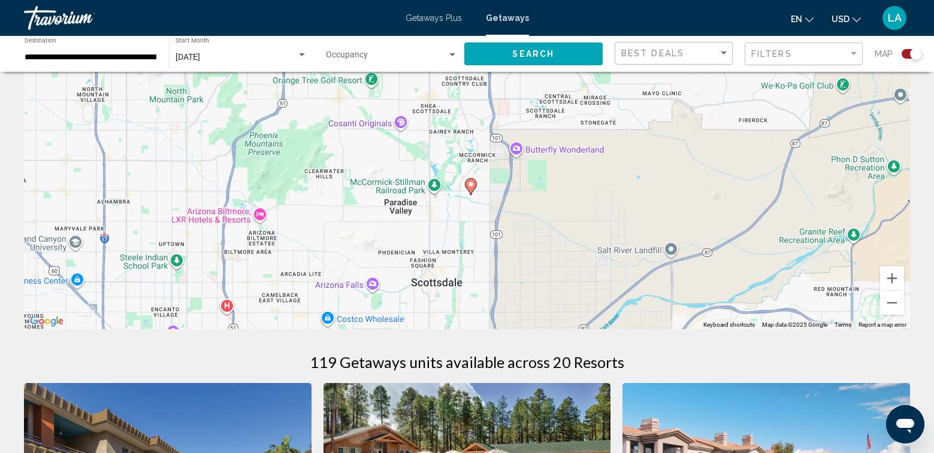
scroll to position [120, 0]
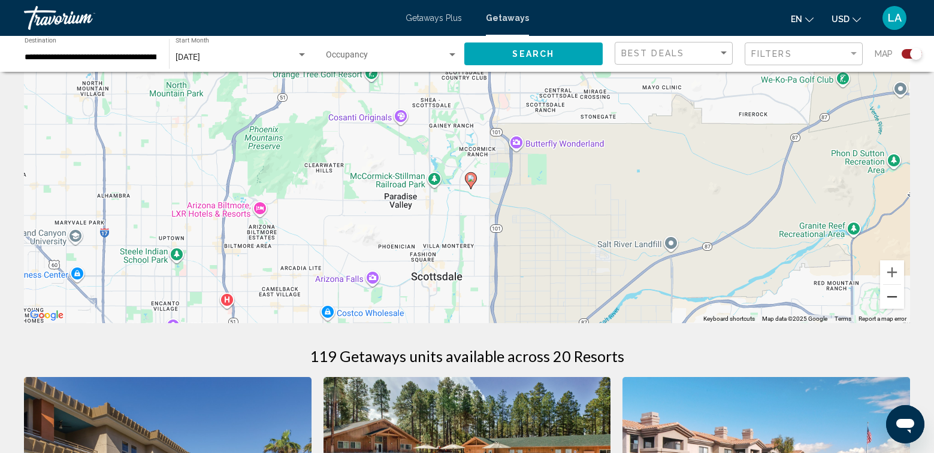
click at [896, 299] on button "Zoom out" at bounding box center [892, 297] width 24 height 24
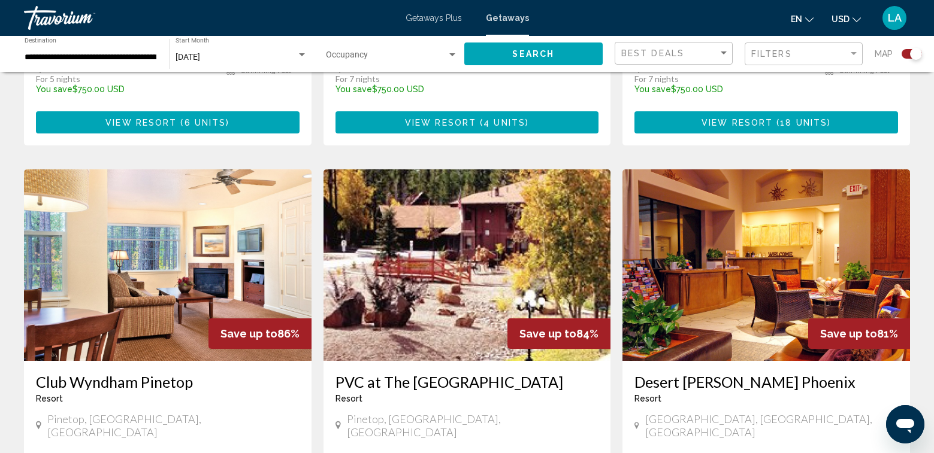
scroll to position [1677, 0]
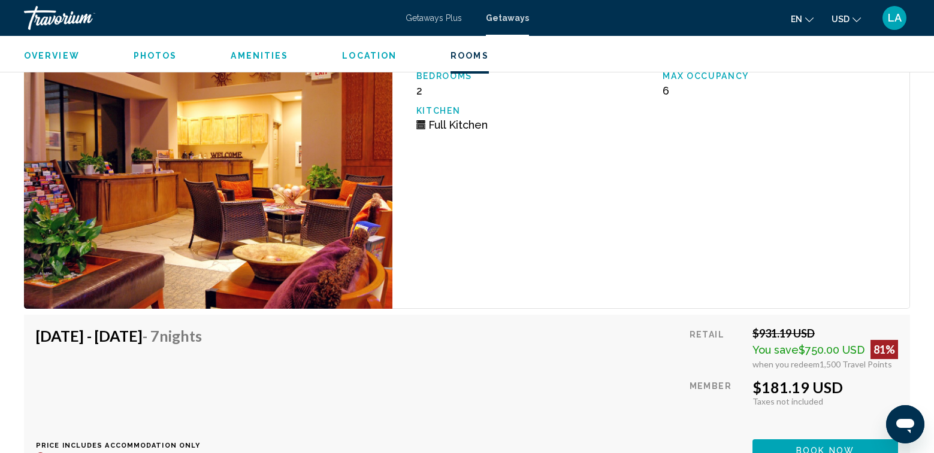
scroll to position [2216, 0]
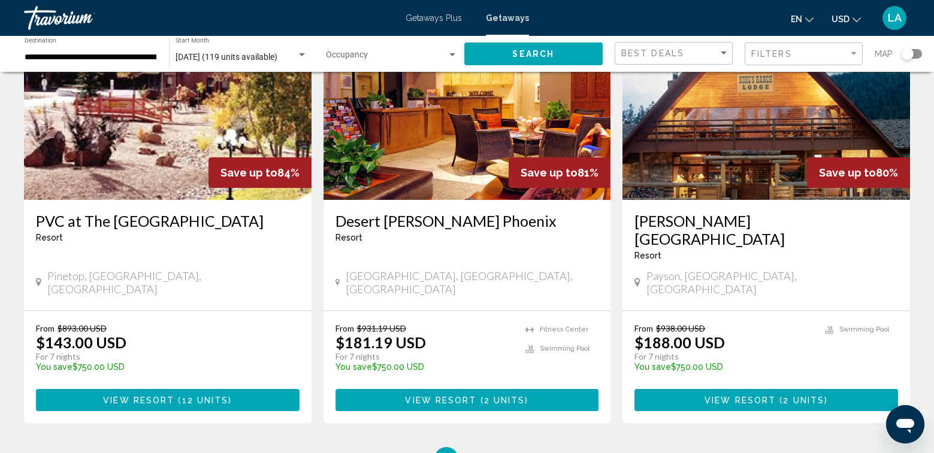
scroll to position [1517, 0]
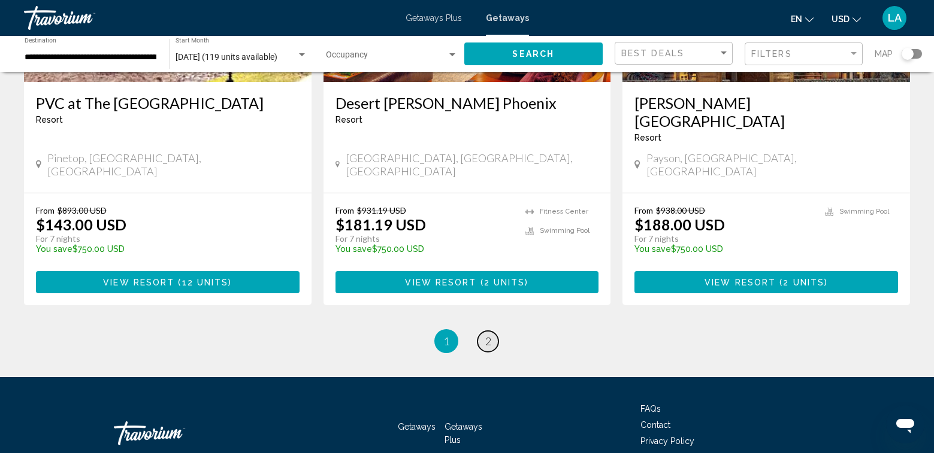
click at [488, 335] on span "2" at bounding box center [488, 341] width 6 height 13
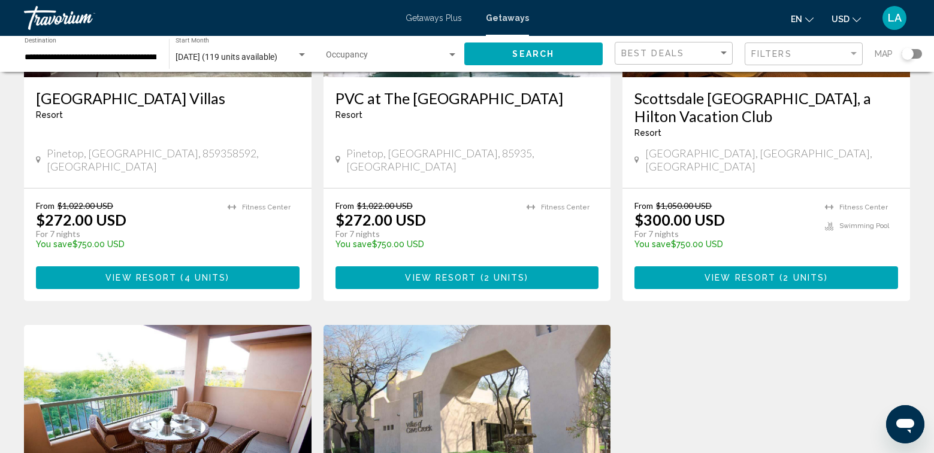
scroll to position [599, 0]
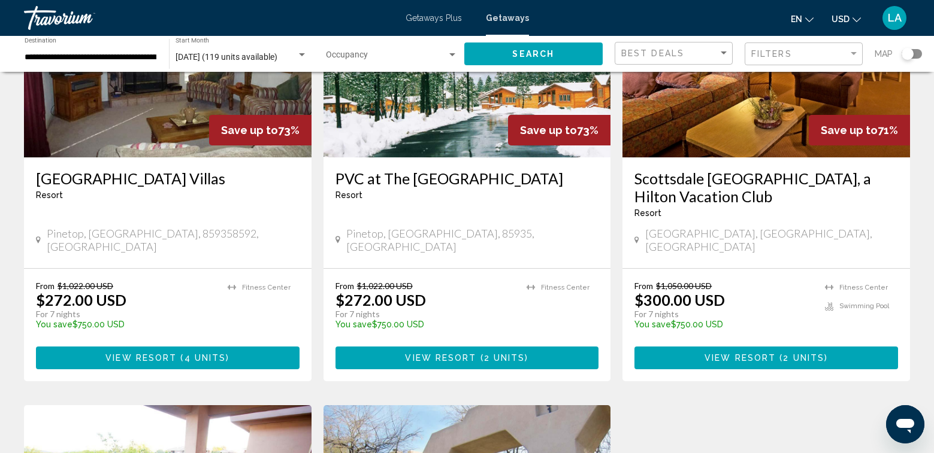
click at [779, 354] on span "( 2 units )" at bounding box center [802, 359] width 52 height 10
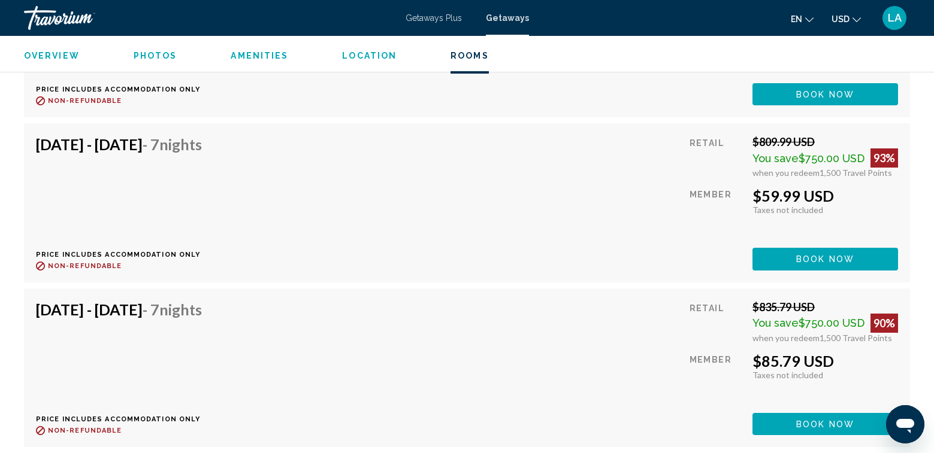
scroll to position [3894, 0]
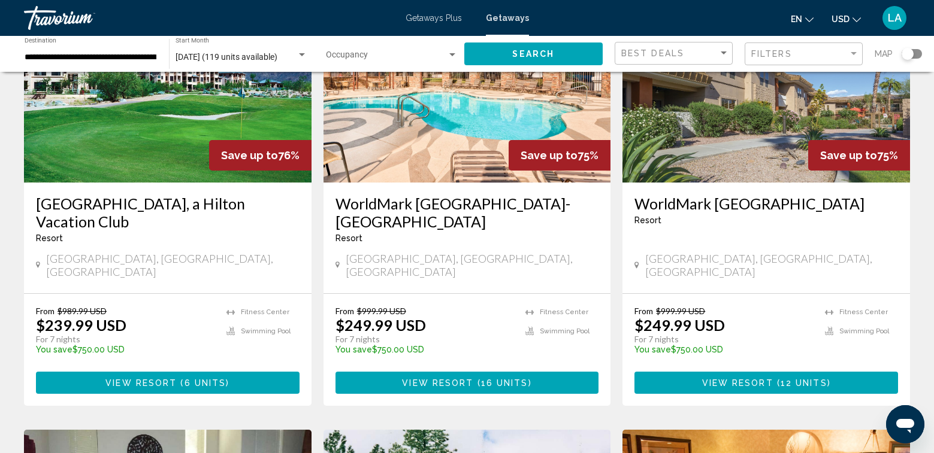
scroll to position [120, 0]
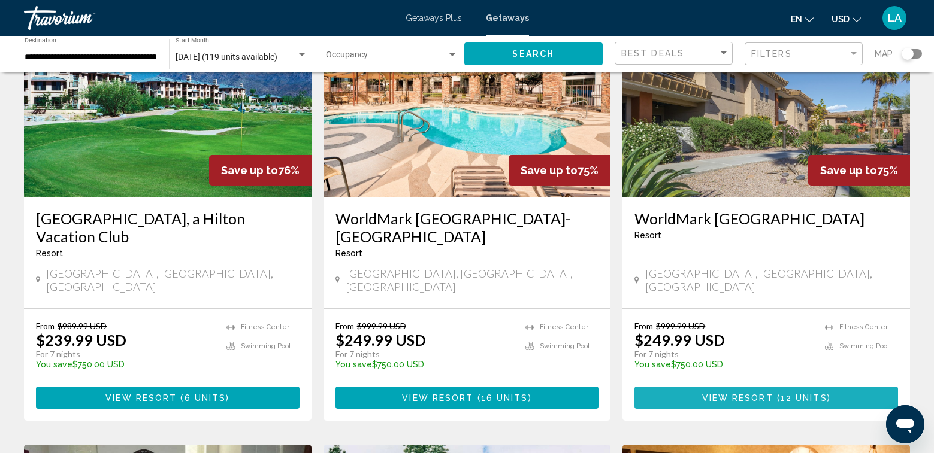
click at [772, 394] on span "View Resort" at bounding box center [737, 399] width 71 height 10
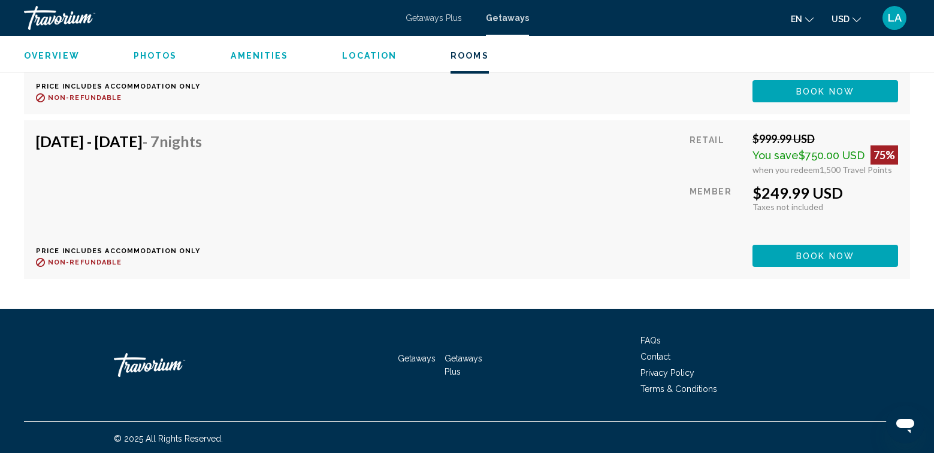
scroll to position [3483, 0]
